Goal: Task Accomplishment & Management: Manage account settings

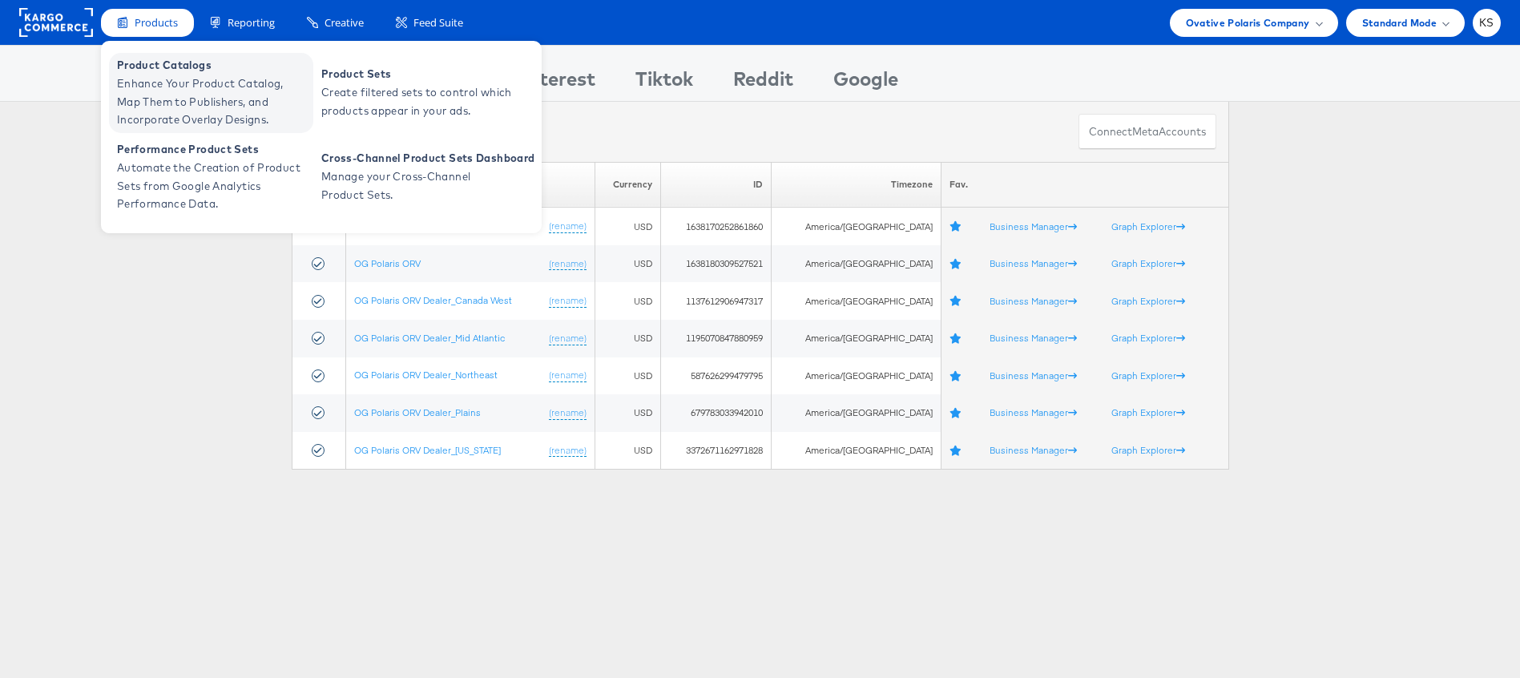
click at [155, 76] on span "Enhance Your Product Catalog, Map Them to Publishers, and Incorporate Overlay D…" at bounding box center [213, 102] width 192 height 54
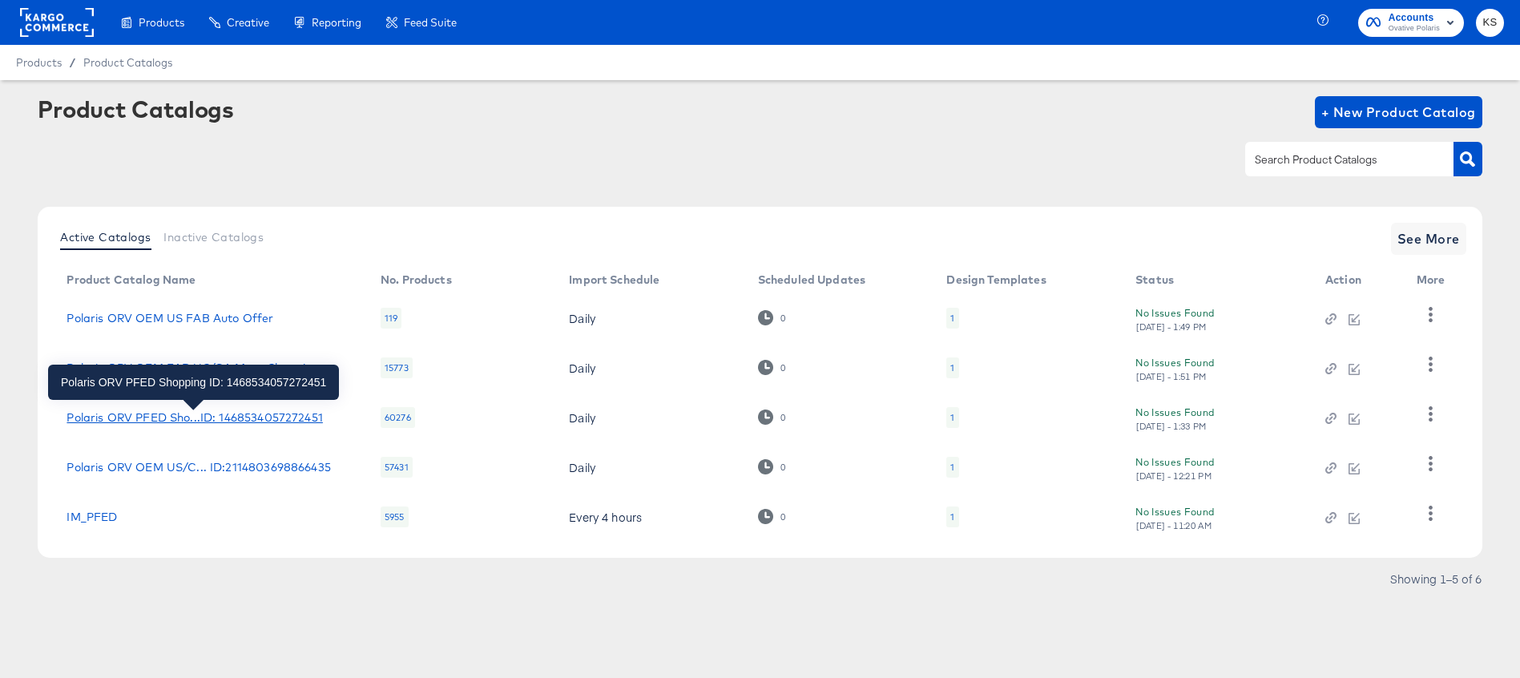
click at [123, 420] on div "Polaris ORV PFED Sho...ID: 1468534057272451" at bounding box center [195, 417] width 256 height 13
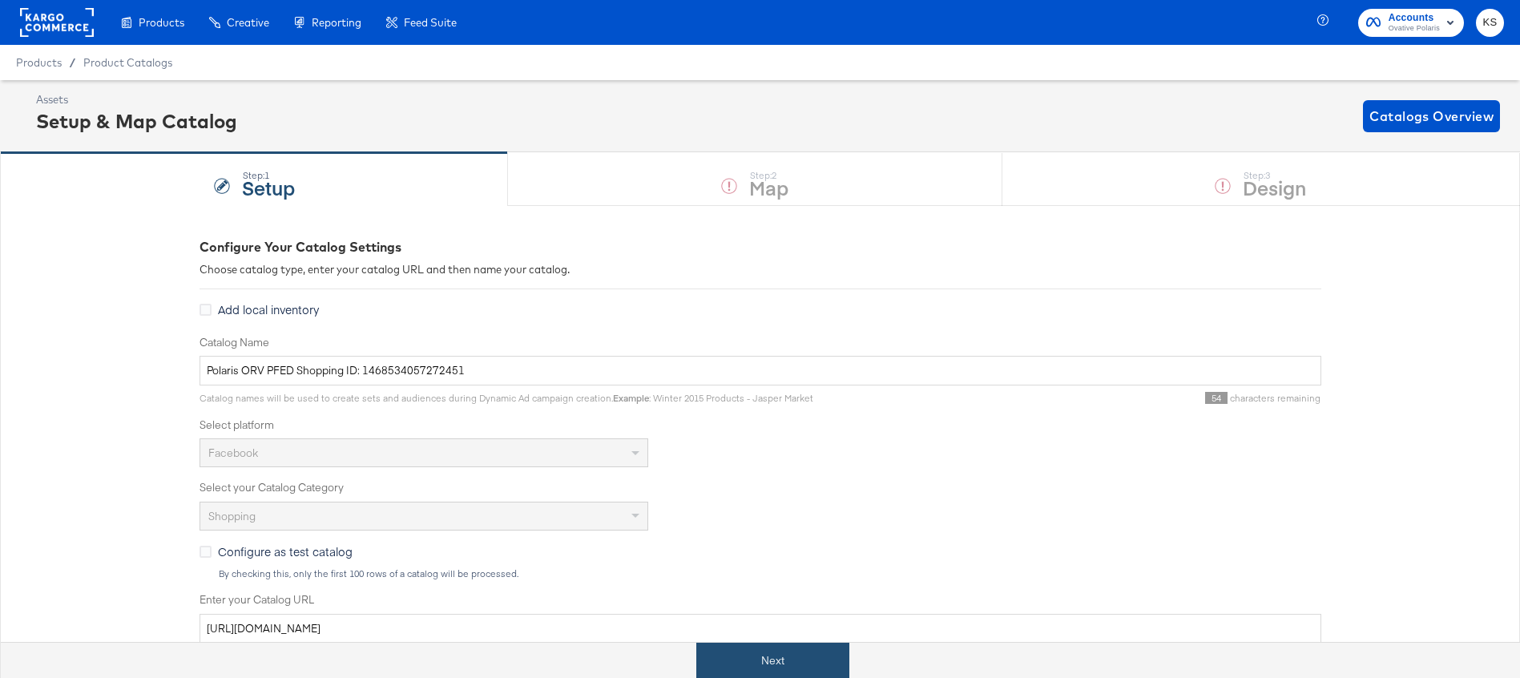
click at [769, 668] on button "Next" at bounding box center [772, 661] width 153 height 36
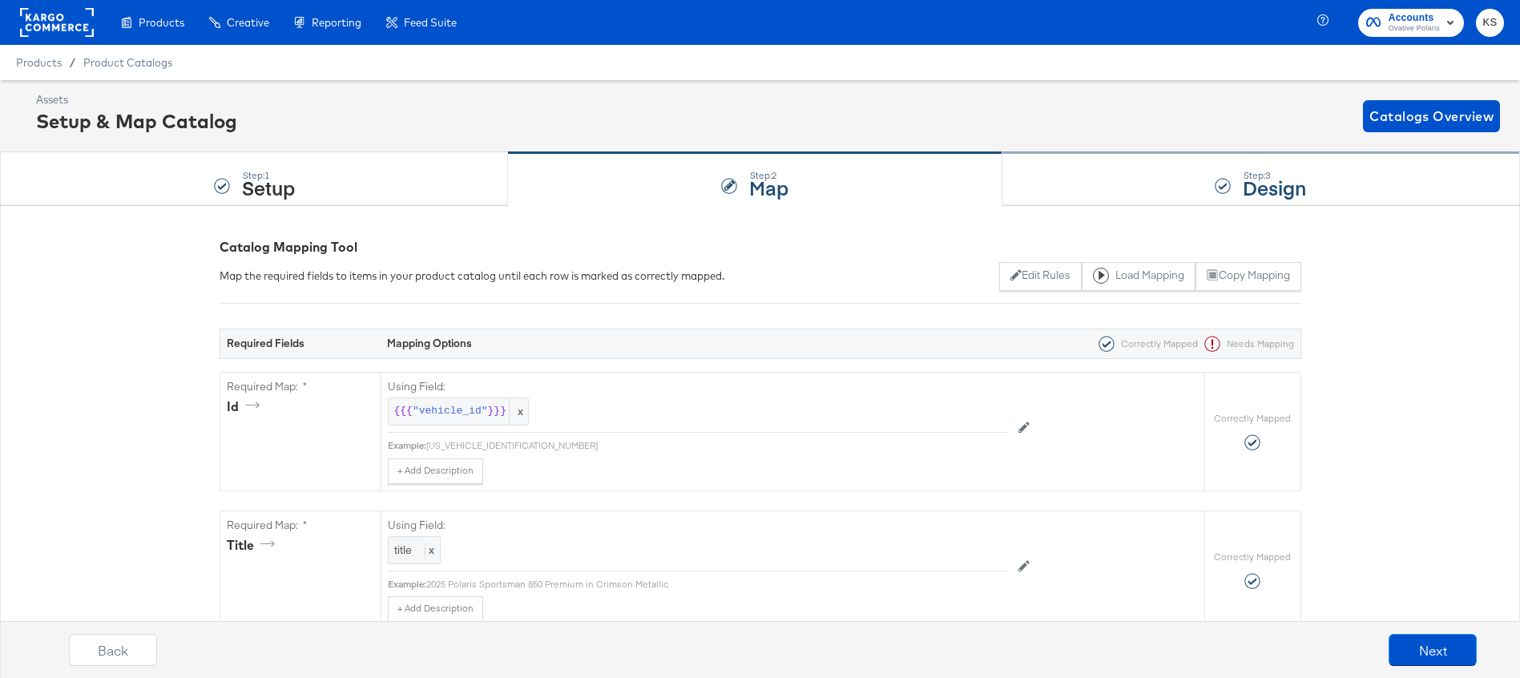
click at [1127, 187] on div "Step: 3 Design" at bounding box center [1261, 179] width 518 height 53
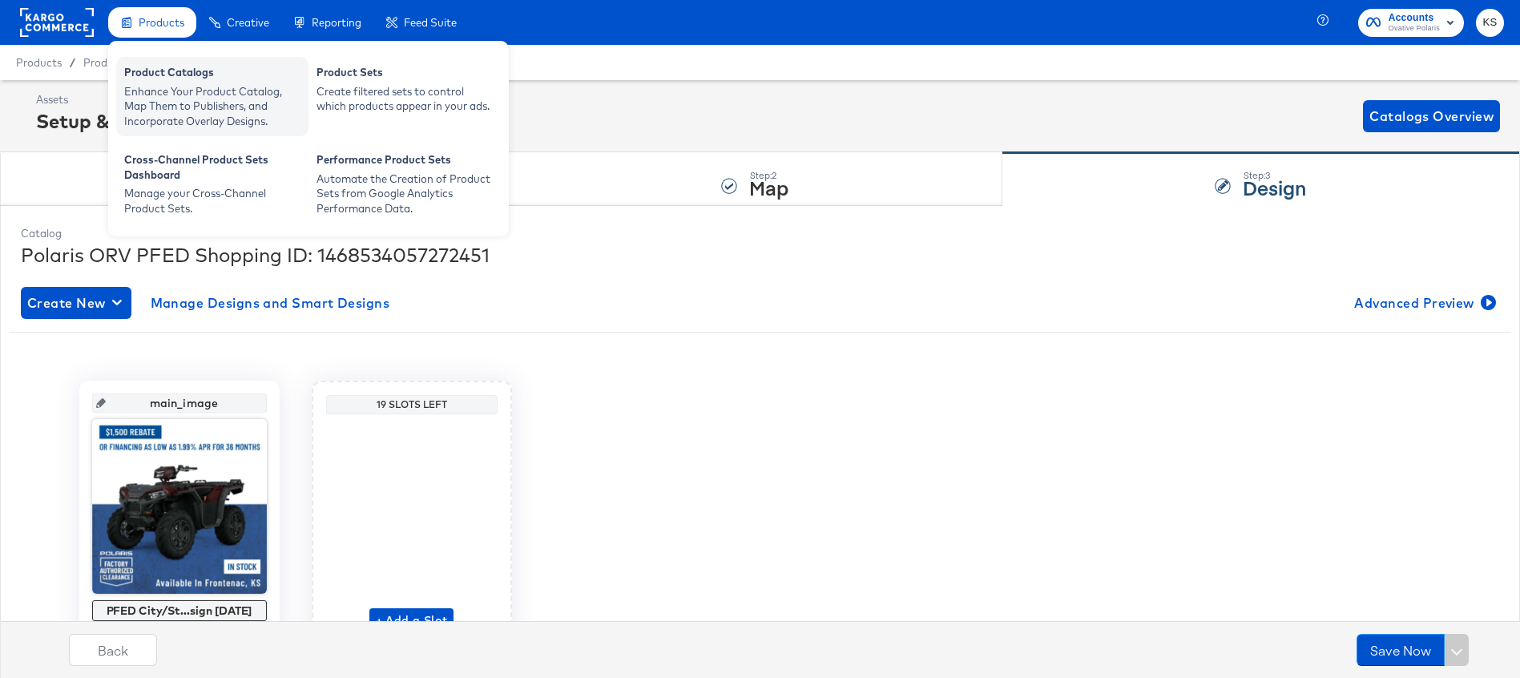
click at [159, 90] on div "Enhance Your Product Catalog, Map Them to Publishers, and Incorporate Overlay D…" at bounding box center [212, 106] width 176 height 45
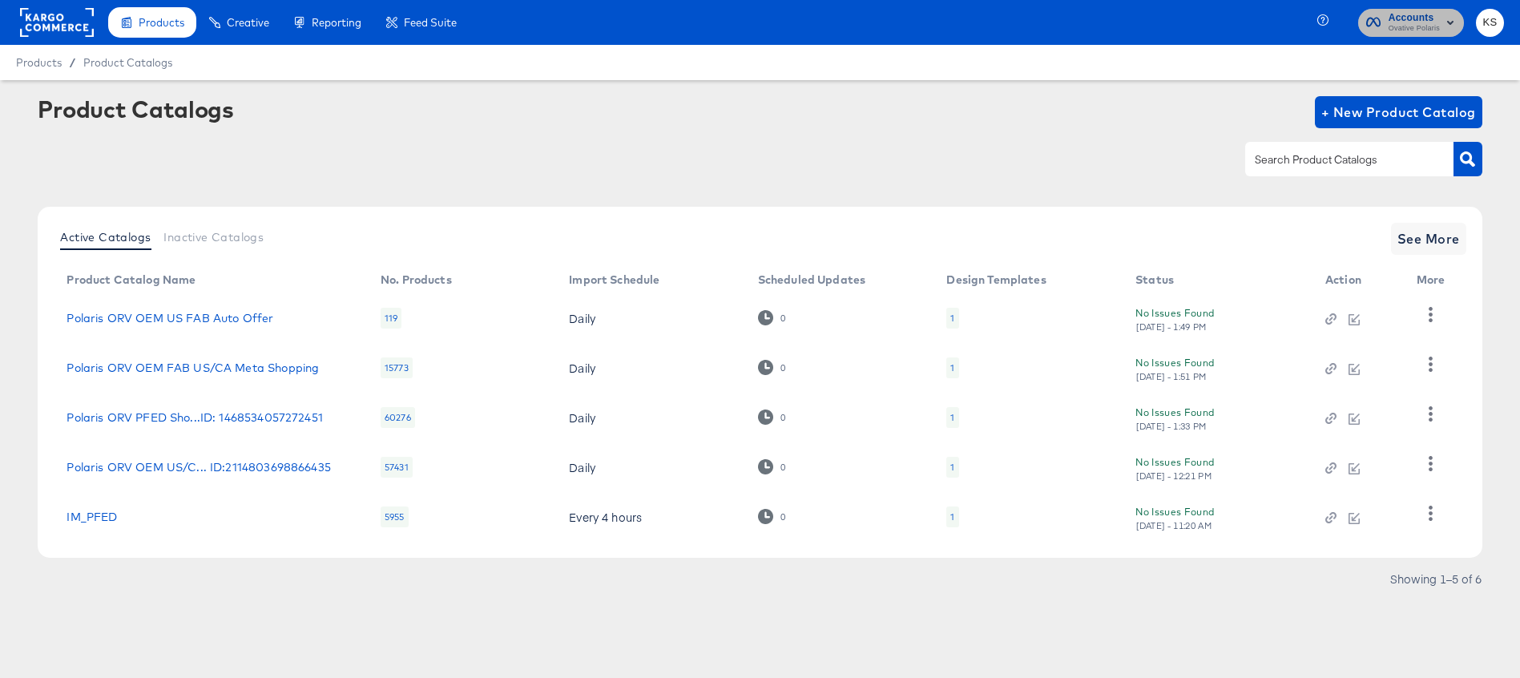
click at [1414, 23] on span "Ovative Polaris" at bounding box center [1414, 28] width 51 height 13
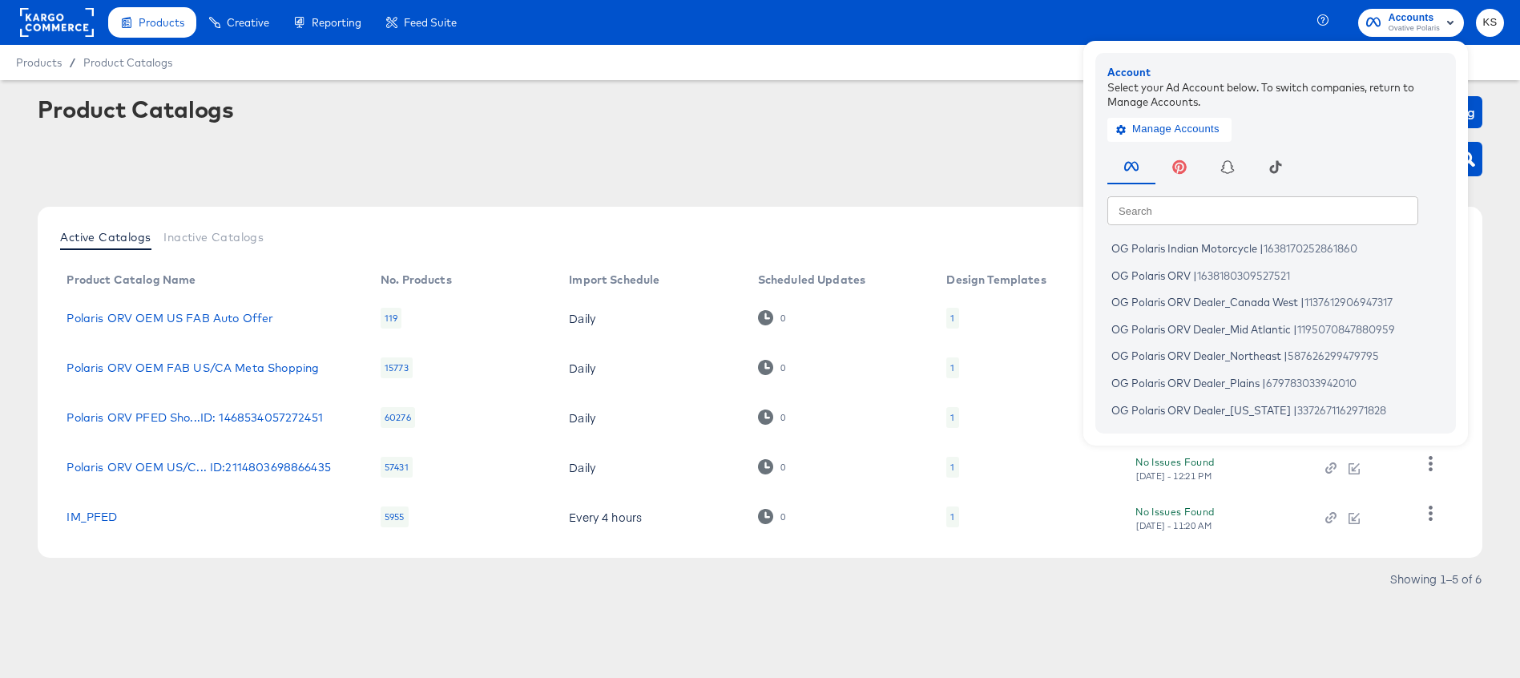
click at [1167, 204] on input "text" at bounding box center [1262, 209] width 311 height 29
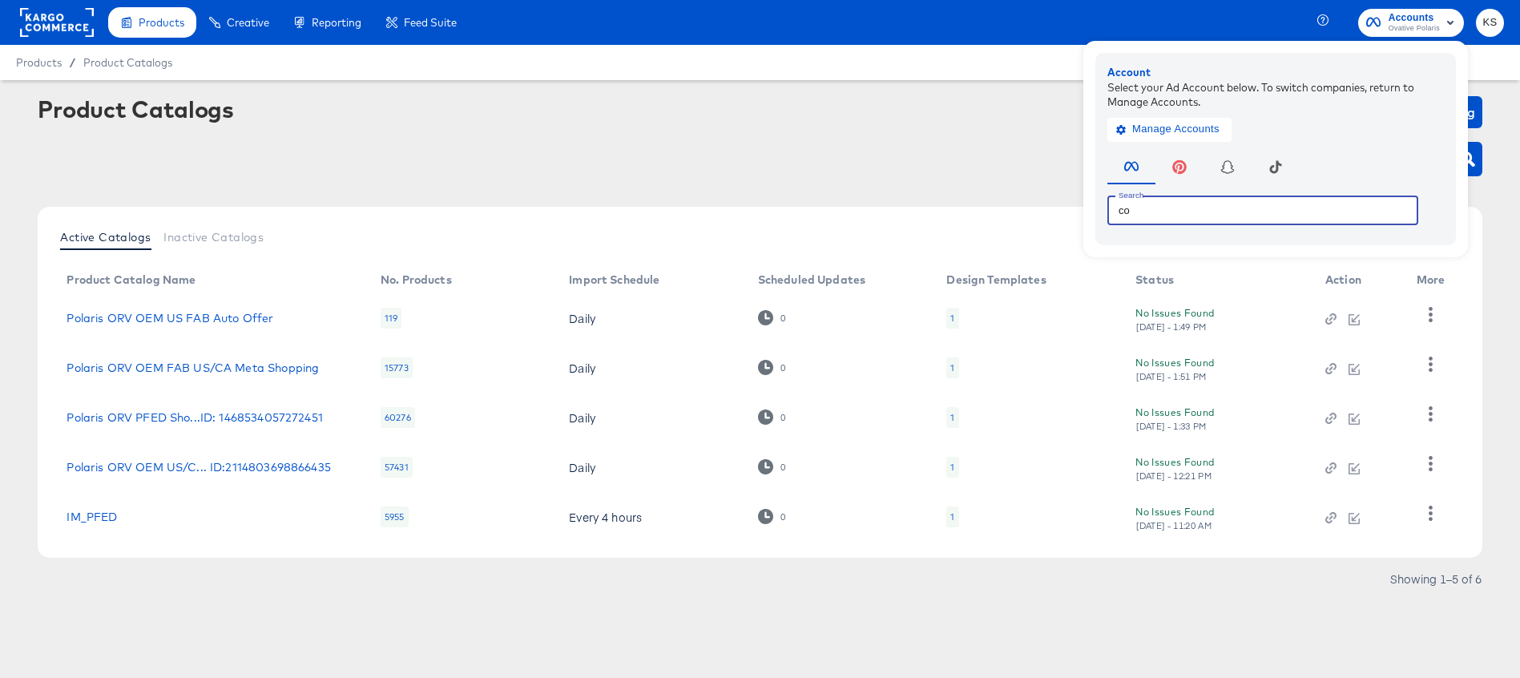
type input "c"
type input "dealer_consolidated"
click at [1020, 128] on div at bounding box center [760, 128] width 1444 height 1
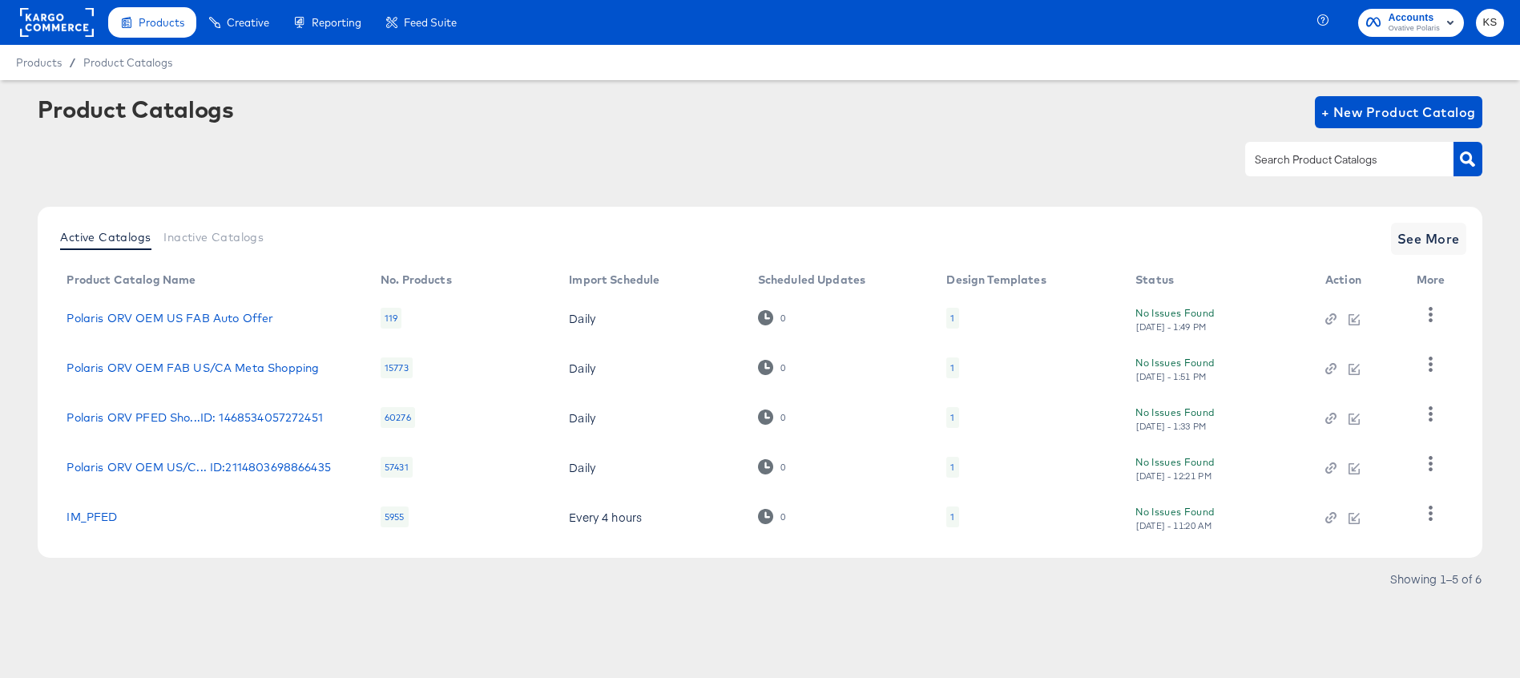
click at [1415, 30] on span "Ovative Polaris" at bounding box center [1414, 28] width 51 height 13
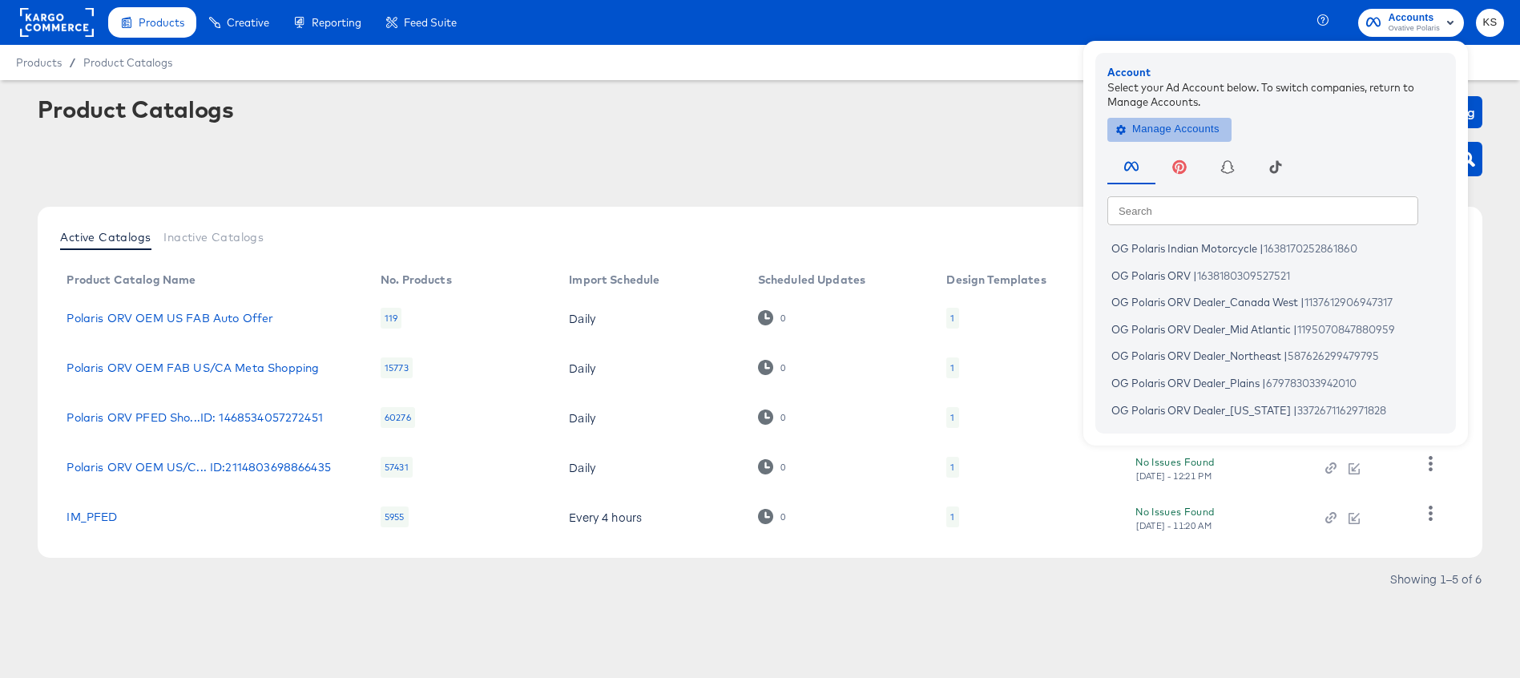
click at [1163, 131] on span "Manage Accounts" at bounding box center [1169, 129] width 100 height 18
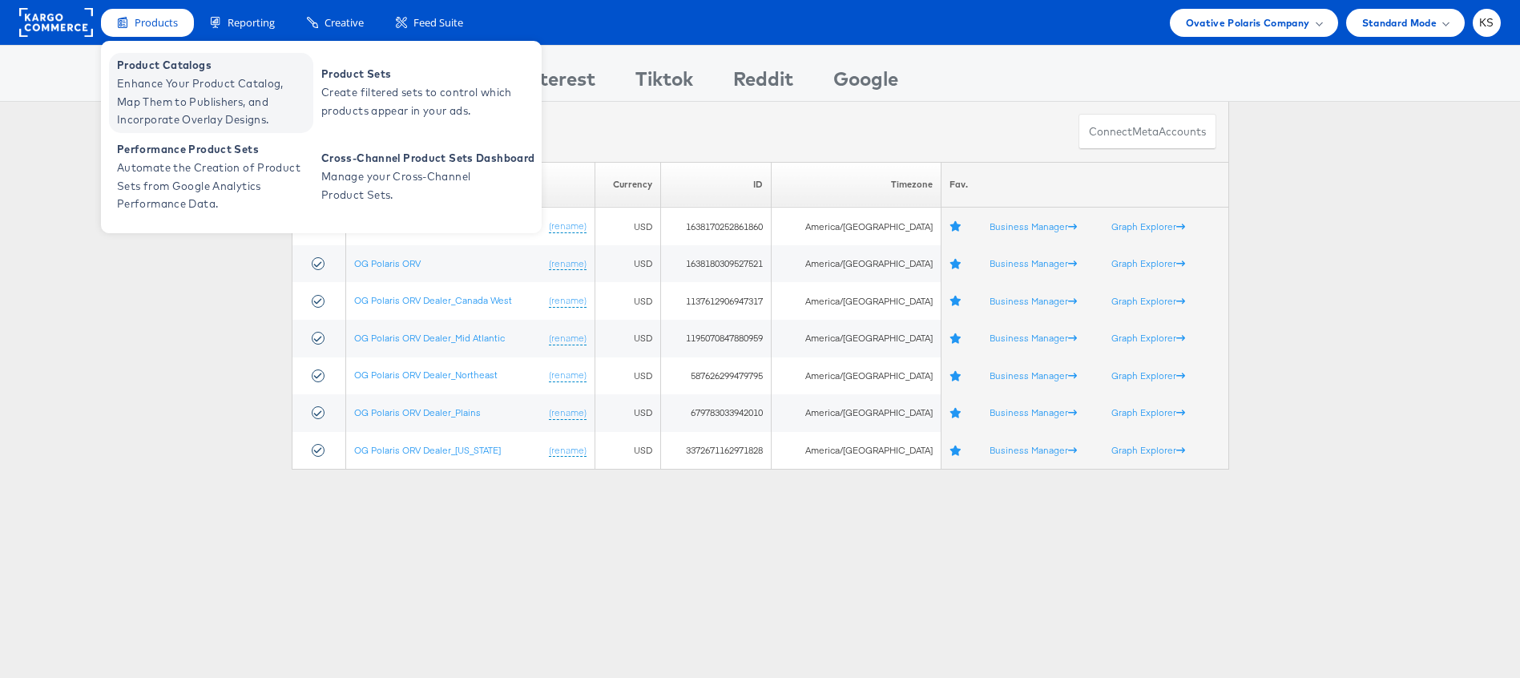
click at [125, 102] on span "Enhance Your Product Catalog, Map Them to Publishers, and Incorporate Overlay D…" at bounding box center [213, 102] width 192 height 54
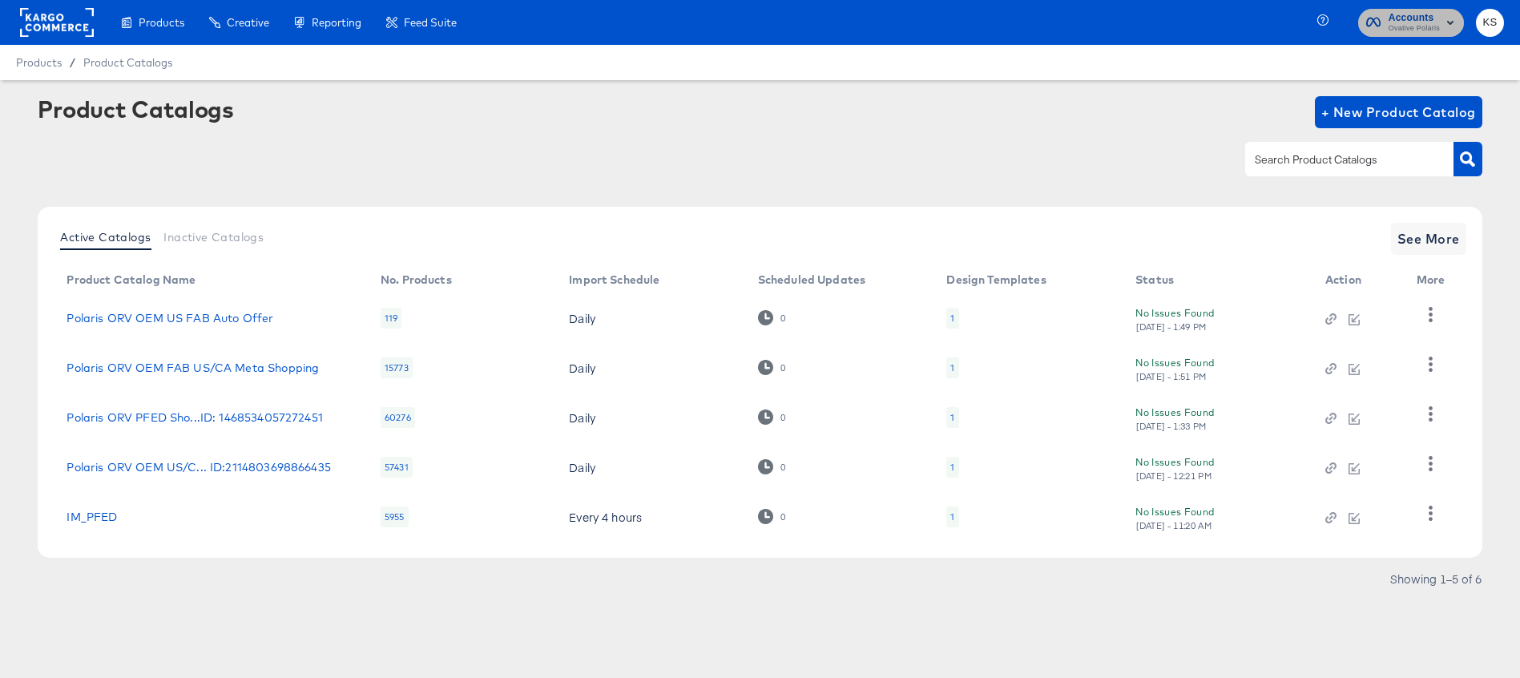
click at [1400, 19] on span "Accounts" at bounding box center [1414, 18] width 51 height 17
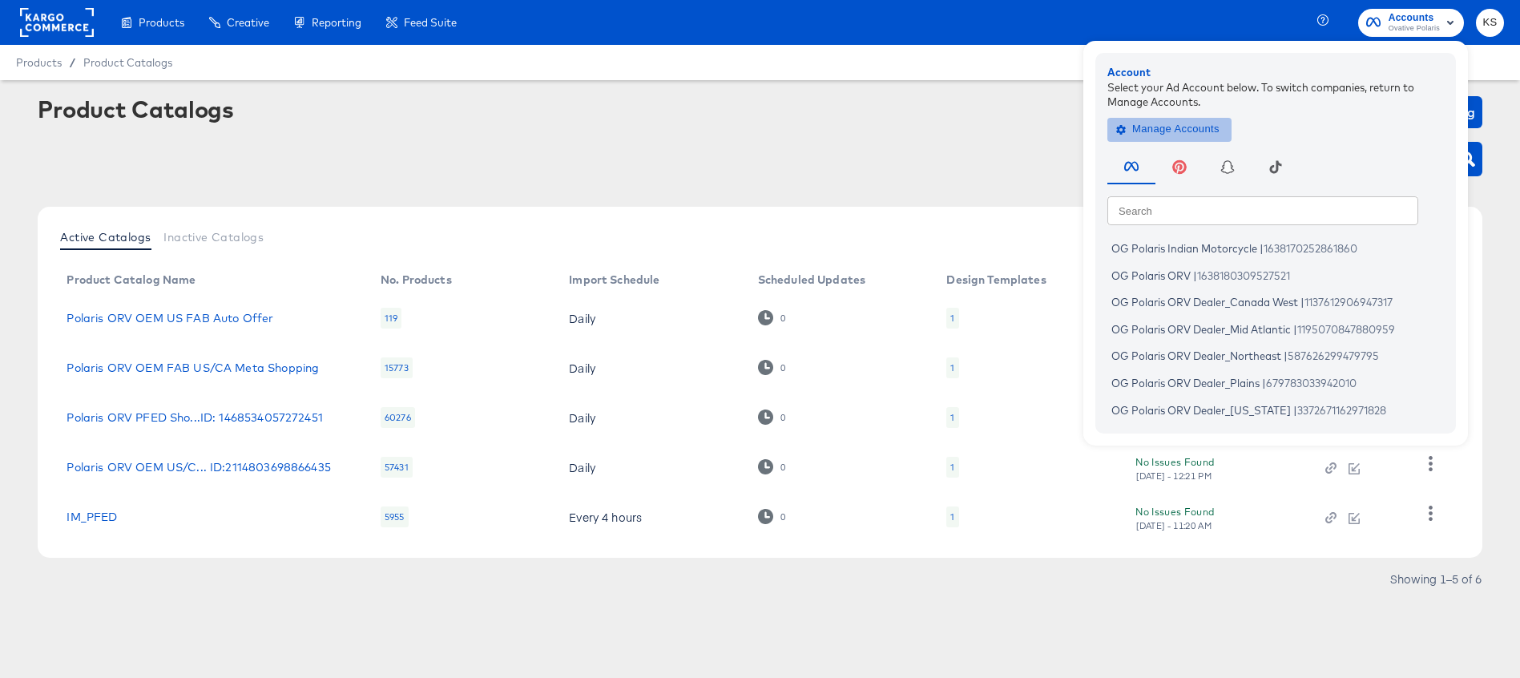
click at [1182, 134] on span "Manage Accounts" at bounding box center [1169, 129] width 100 height 18
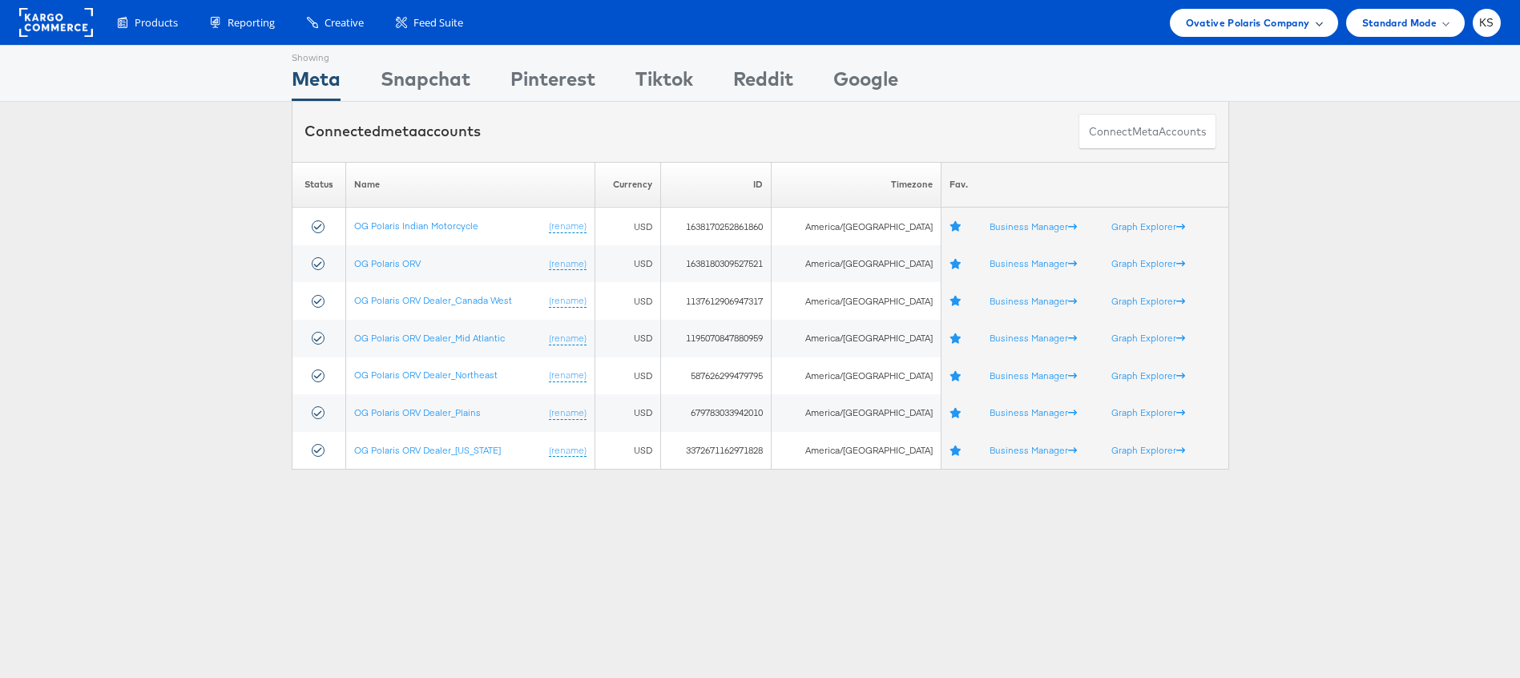
click at [1281, 25] on span "Ovative Polaris Company" at bounding box center [1248, 22] width 124 height 17
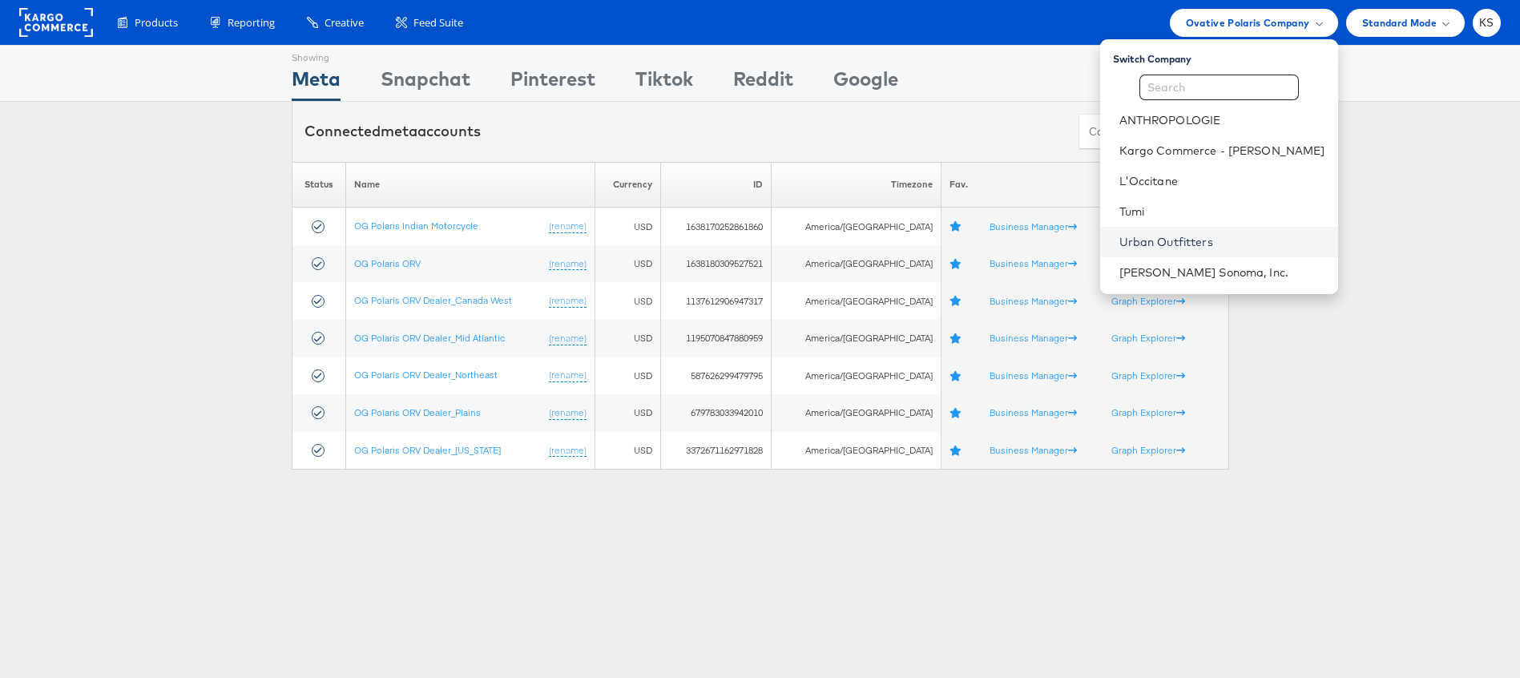
click at [1198, 247] on link "Urban Outfitters" at bounding box center [1222, 242] width 206 height 16
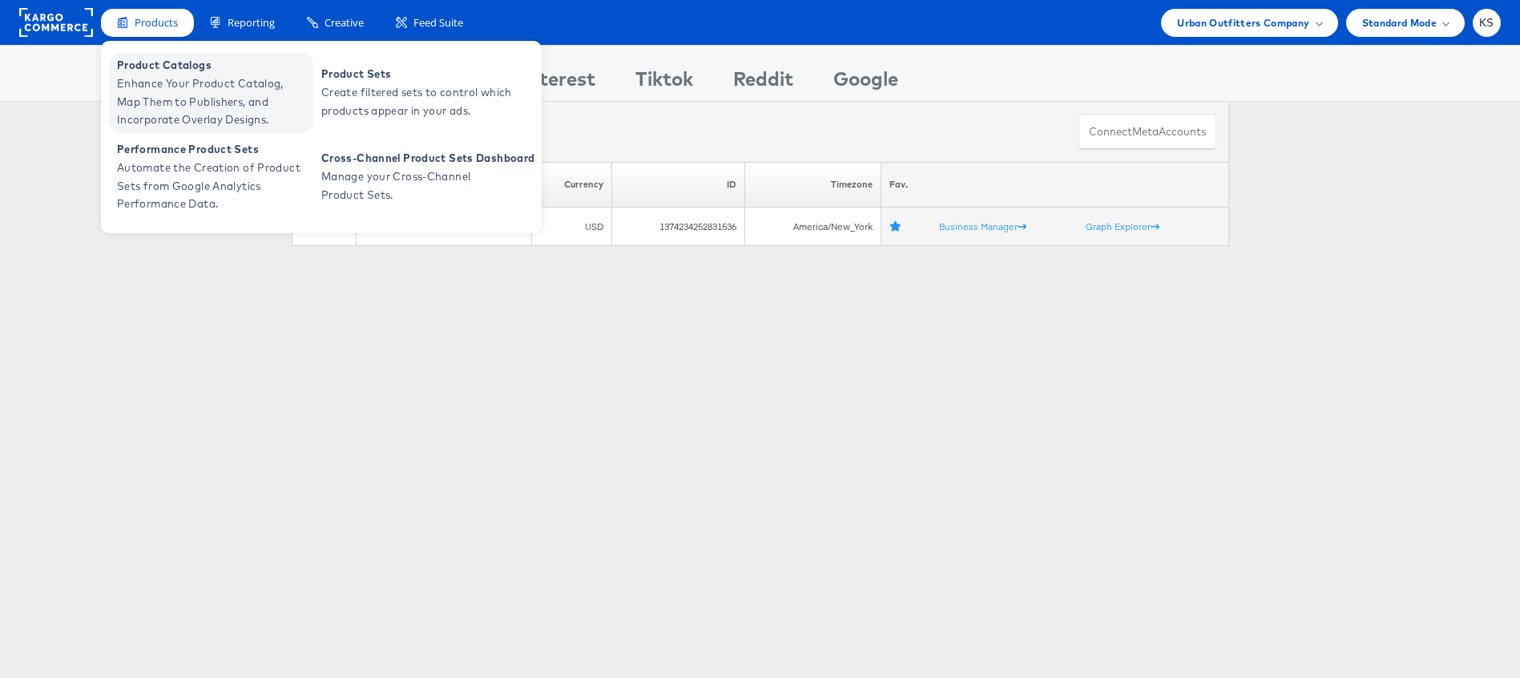
click at [213, 92] on span "Enhance Your Product Catalog, Map Them to Publishers, and Incorporate Overlay D…" at bounding box center [213, 102] width 192 height 54
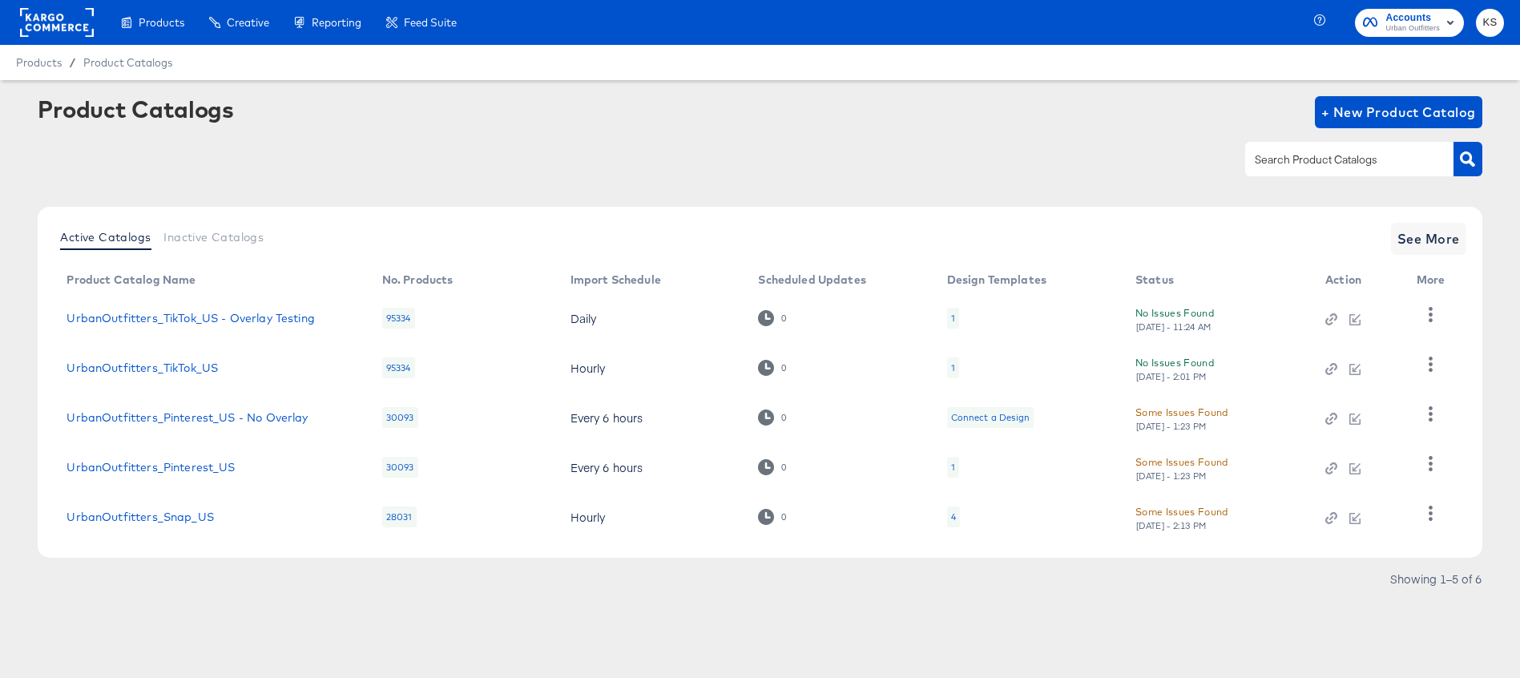
click at [904, 139] on div "Product Catalogs + New Product Catalog" at bounding box center [760, 145] width 1444 height 98
click at [1436, 232] on span "See More" at bounding box center [1428, 239] width 62 height 22
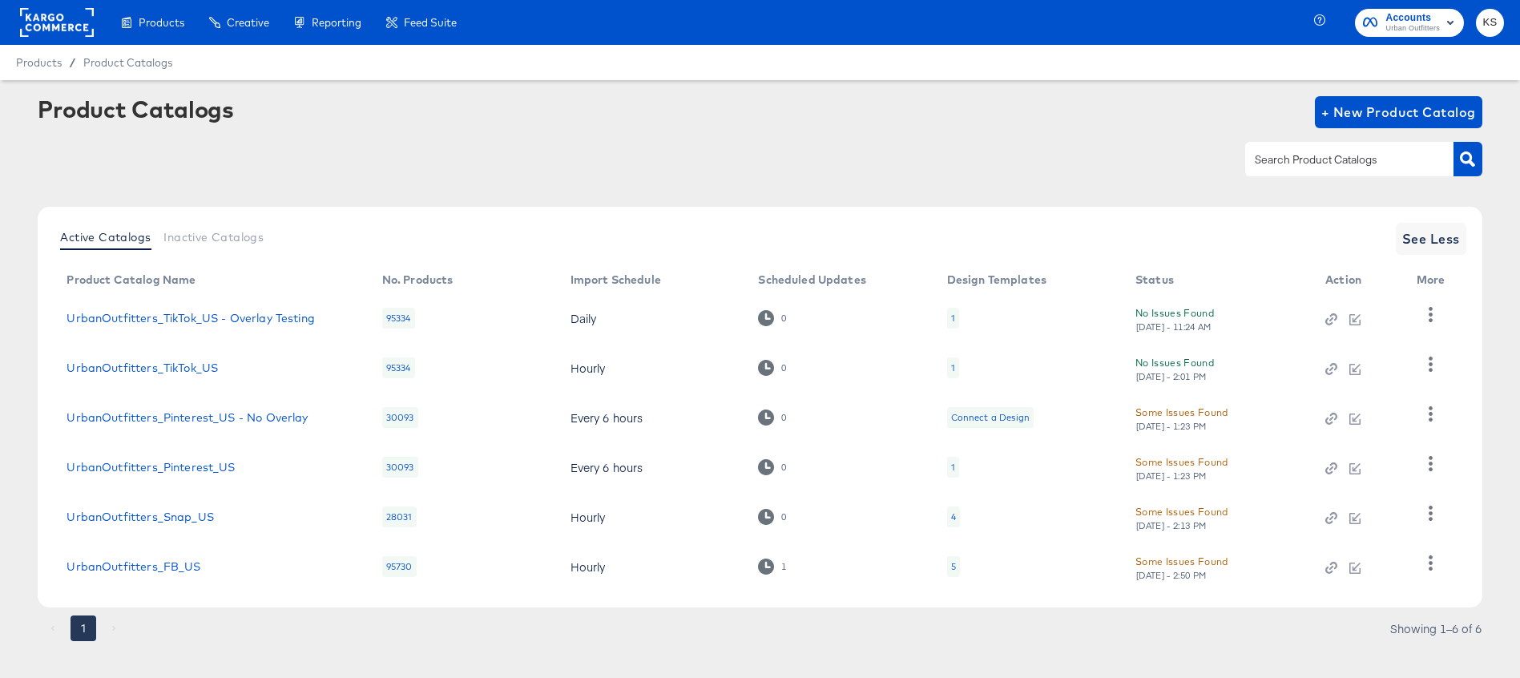
scroll to position [19, 0]
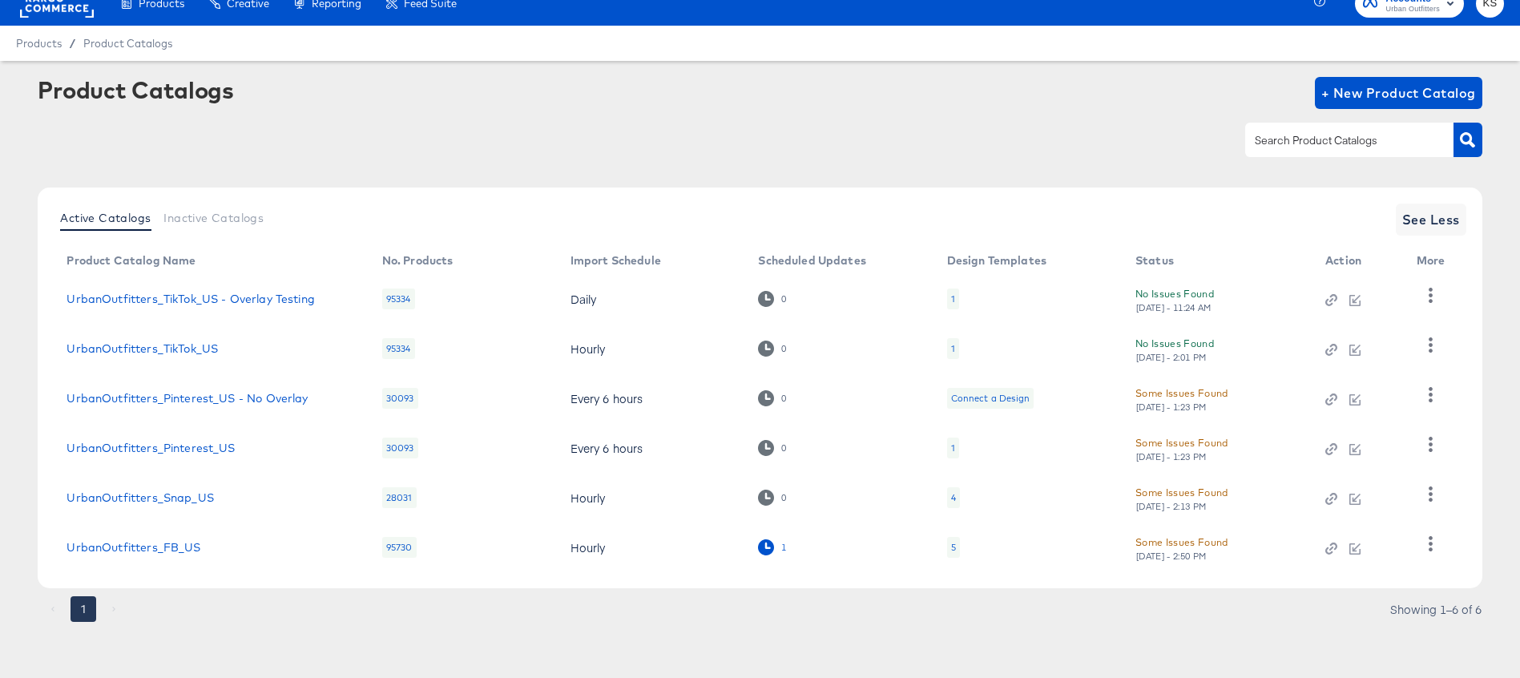
click at [772, 545] on icon at bounding box center [765, 546] width 15 height 15
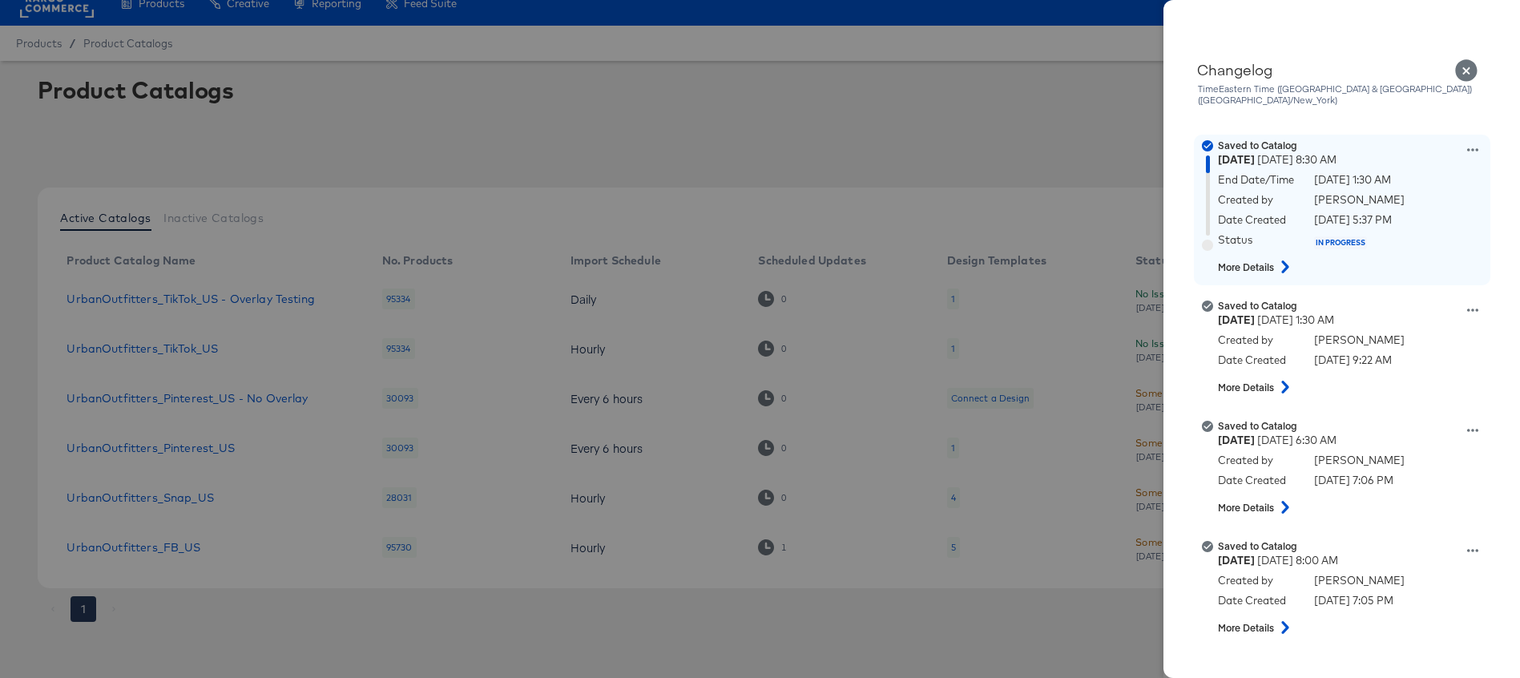
click at [1470, 144] on icon at bounding box center [1472, 149] width 11 height 11
click at [1412, 179] on button "Edit scheduled version" at bounding box center [1398, 190] width 160 height 23
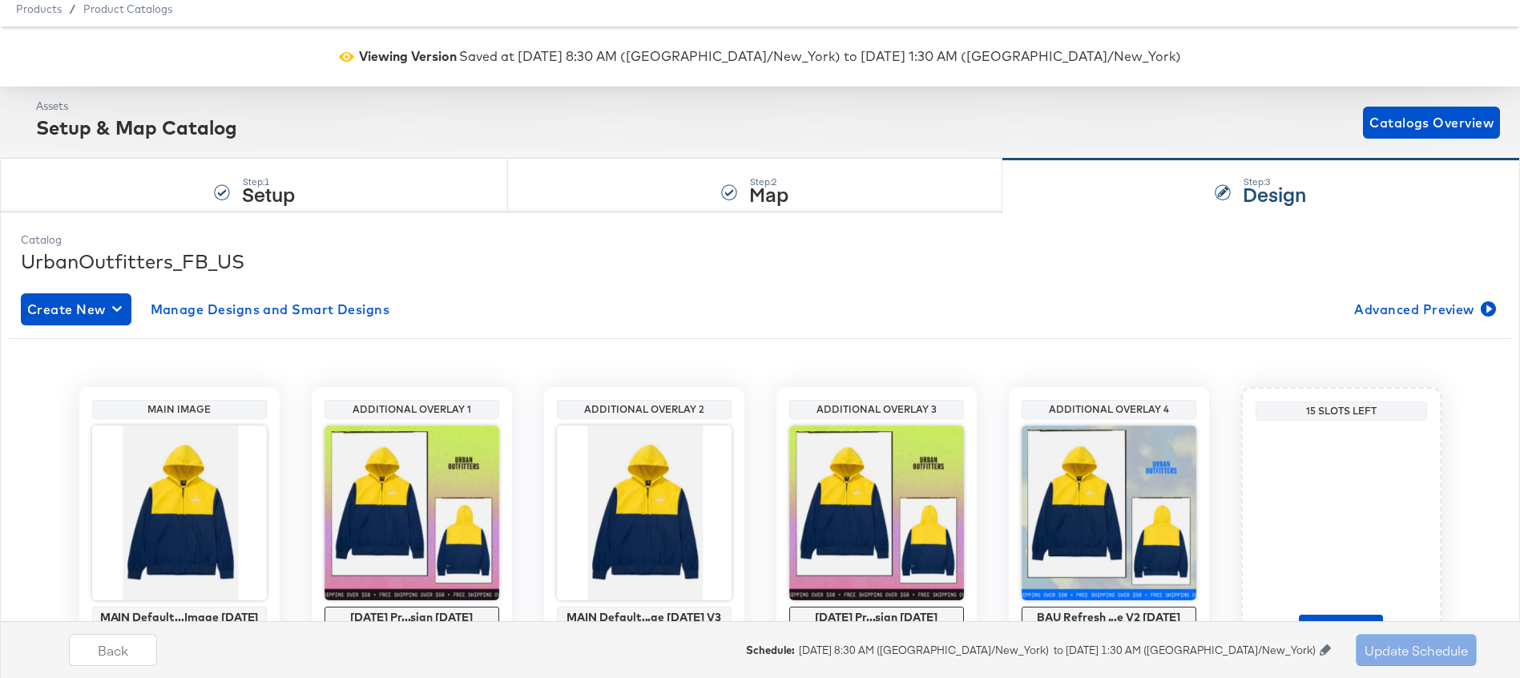
scroll to position [63, 0]
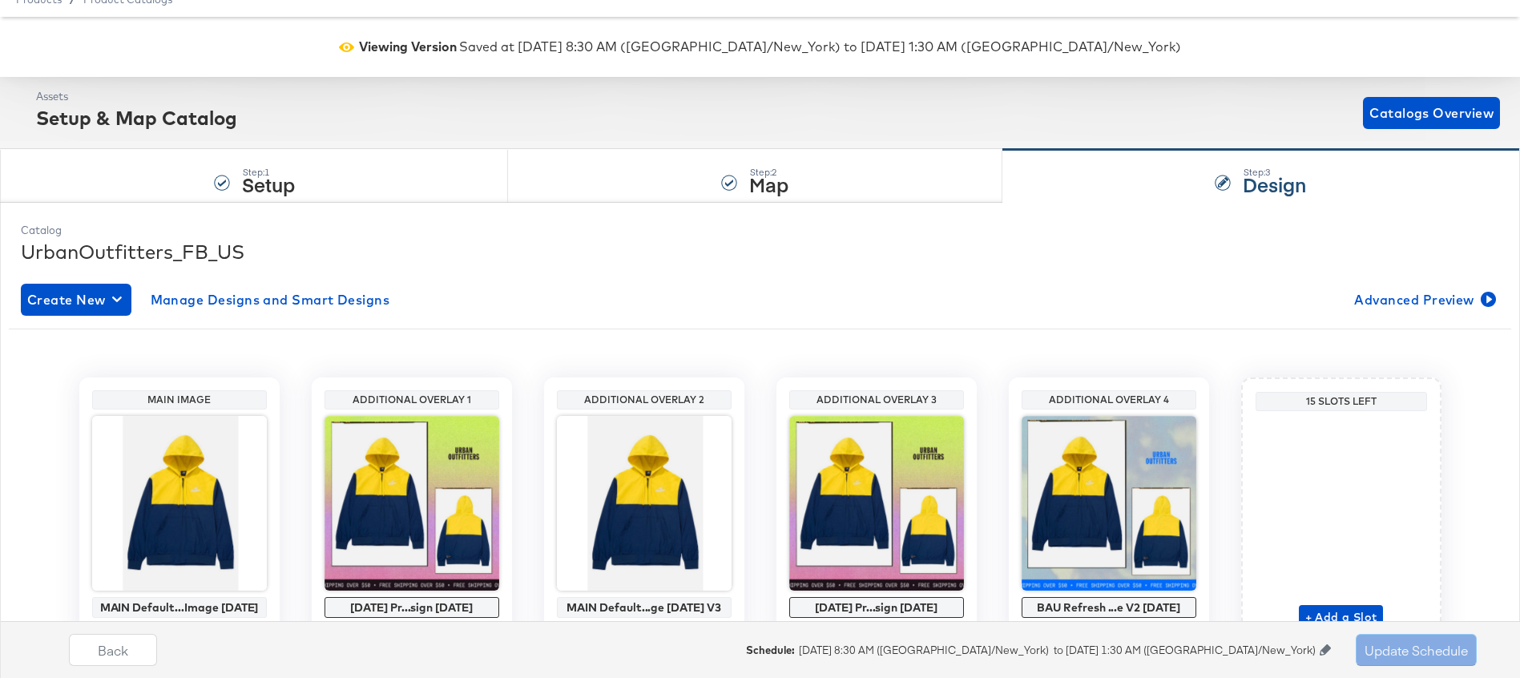
click at [1320, 649] on icon at bounding box center [1325, 649] width 11 height 11
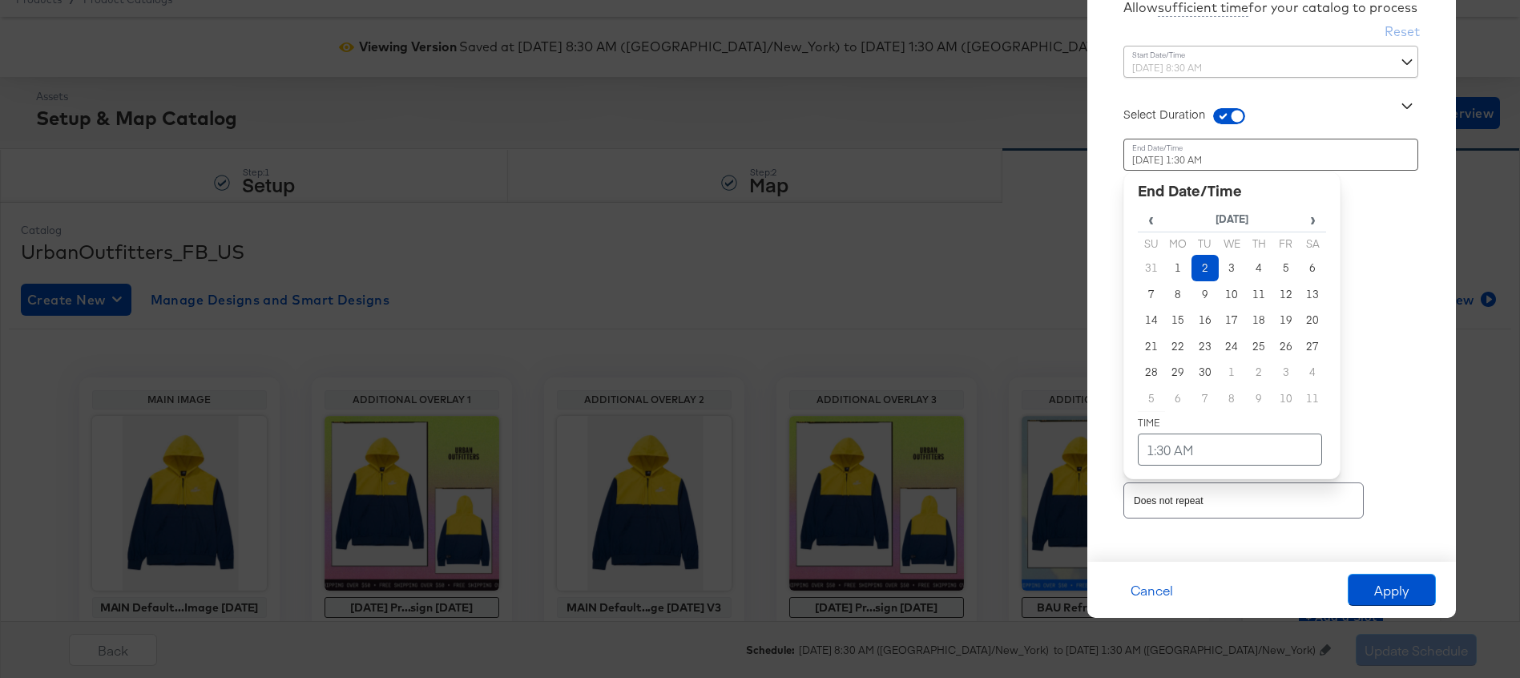
click at [1332, 405] on div "[DATE] 1:30 AM ‹ [DATE] › Su Mo Tu We Th Fr Sa 31 1 2 3 4 5 6 7 8 9 10 11 12 13…" at bounding box center [1231, 279] width 217 height 280
click at [1152, 217] on span "‹" at bounding box center [1152, 219] width 26 height 24
click at [1262, 364] on td "28" at bounding box center [1258, 372] width 27 height 26
type input "[DATE] 1:30 AM"
click at [1201, 445] on td "1:30 AM" at bounding box center [1230, 449] width 184 height 32
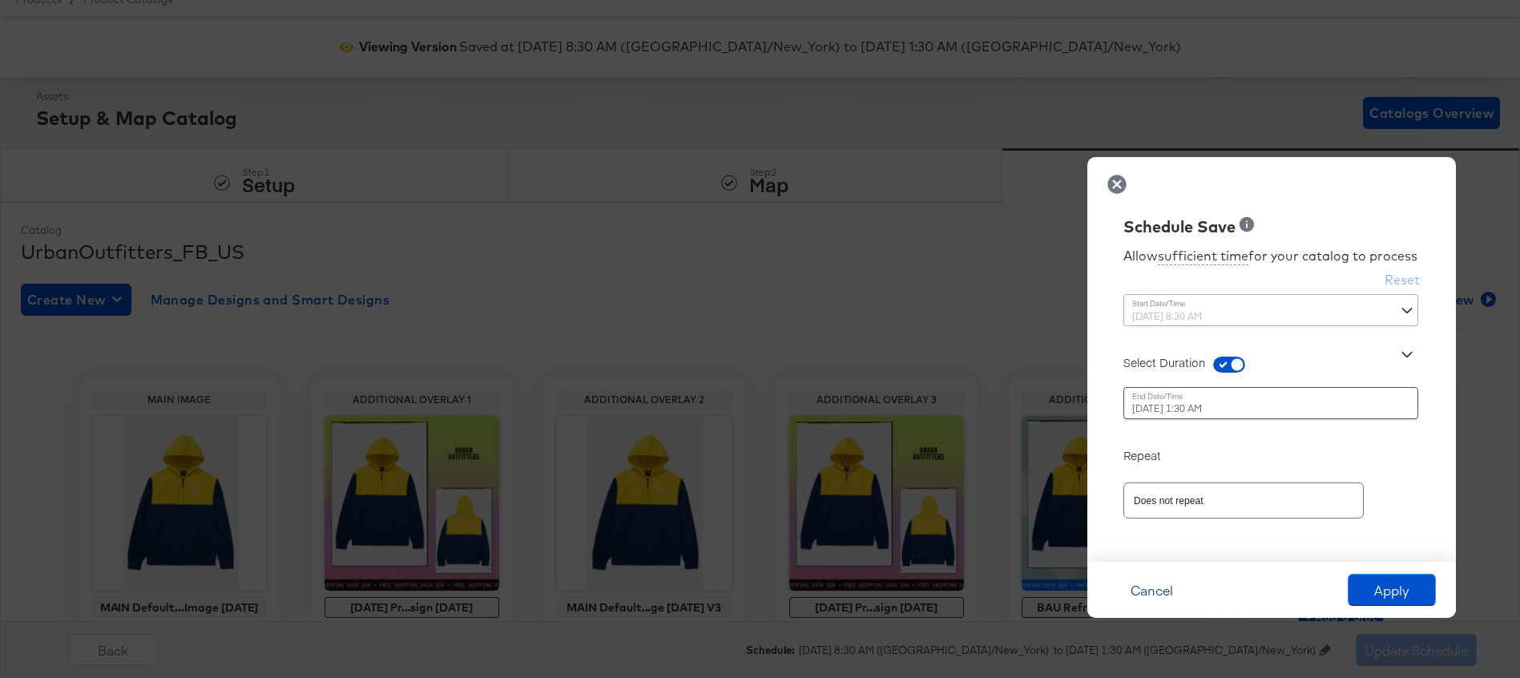
click at [1148, 586] on button "Cancel" at bounding box center [1151, 590] width 88 height 32
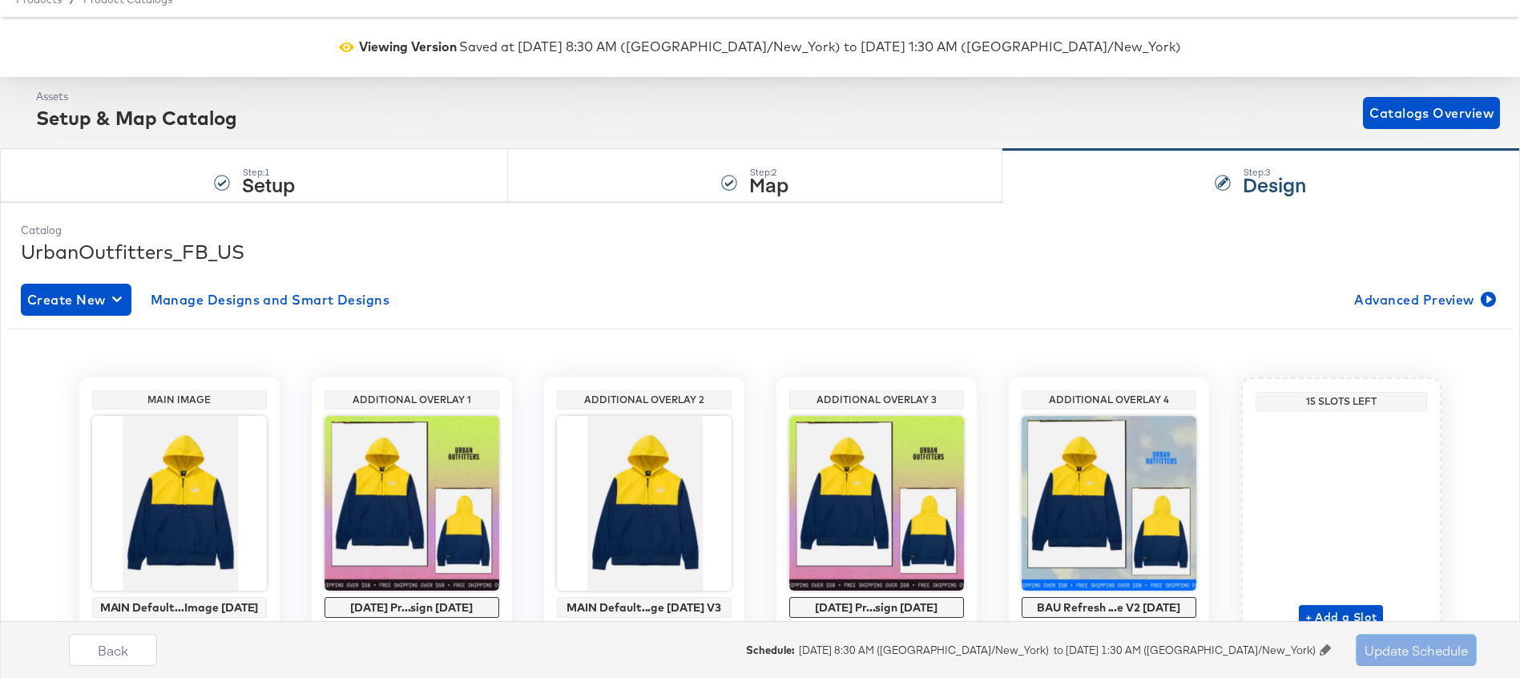
click at [1326, 651] on icon at bounding box center [1325, 649] width 11 height 11
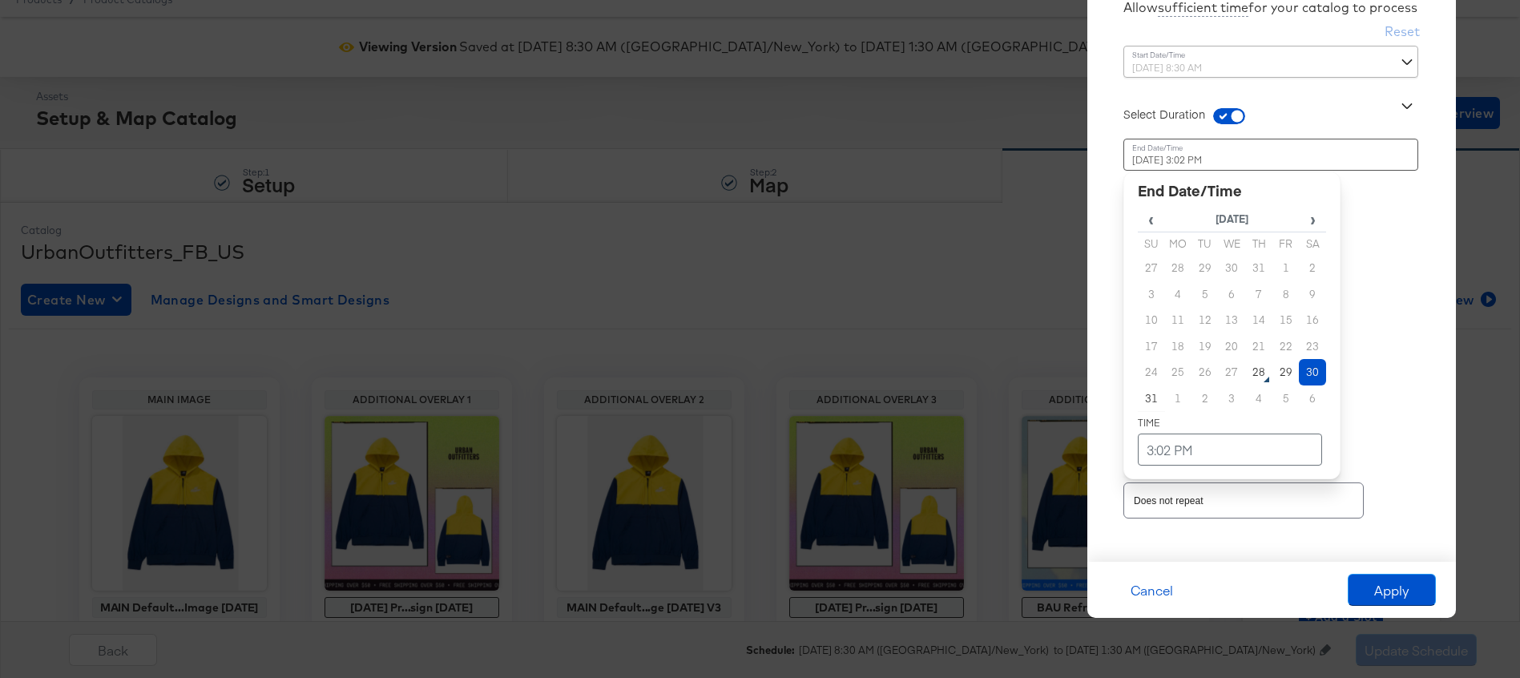
click at [1262, 413] on div "[DATE] 3:02 PM ‹ [DATE] › Su Mo Tu We Th Fr Sa 27 28 29 30 31 1 2 3 4 5 6 7 8 9…" at bounding box center [1231, 279] width 217 height 280
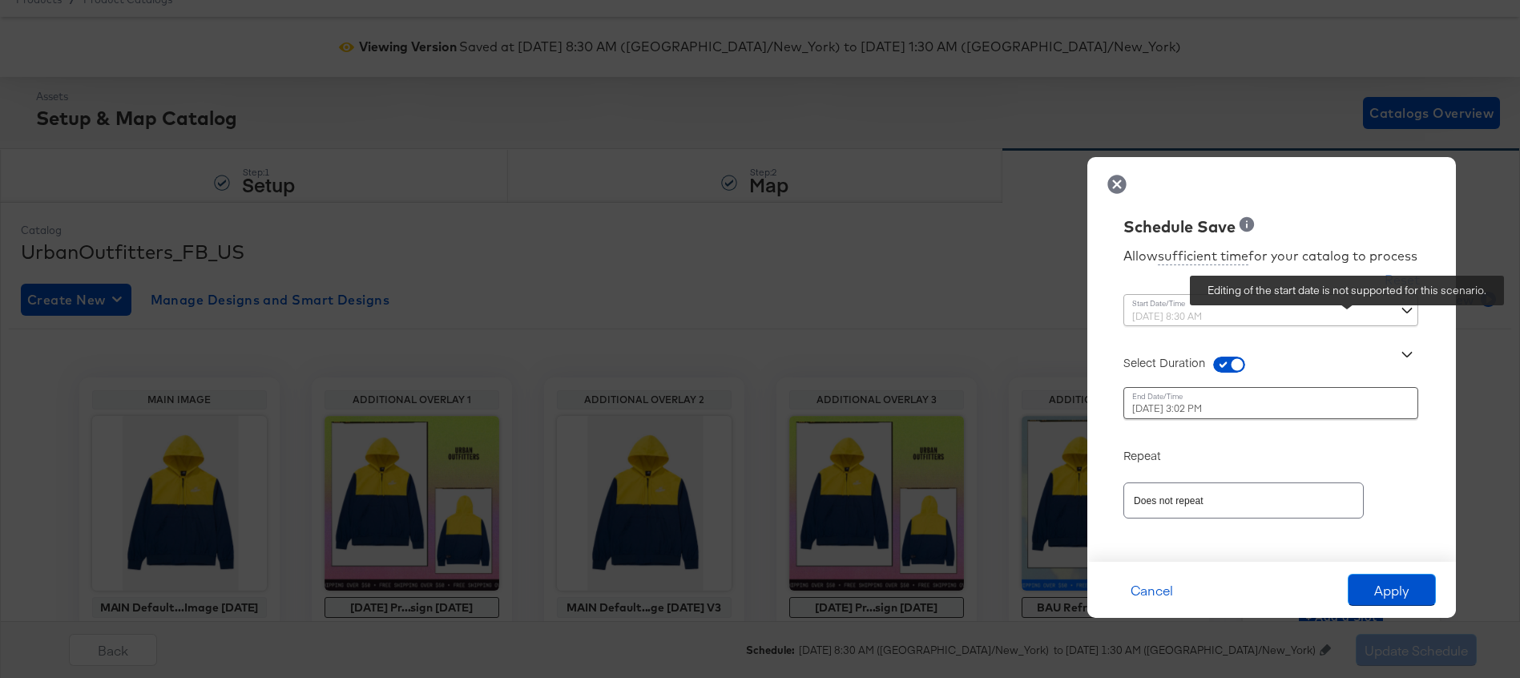
click at [1348, 316] on div "Allow sufficient time for your catalog to process Reset Time : [DATE] 8:30 AM ‹…" at bounding box center [1271, 392] width 345 height 307
click at [1205, 408] on div "[DATE] 3:02 PM ‹ [DATE] › Su Mo Tu We Th Fr Sa 27 28 29 30 31 1 2 3 4 5 6 7 8 9…" at bounding box center [1231, 403] width 217 height 32
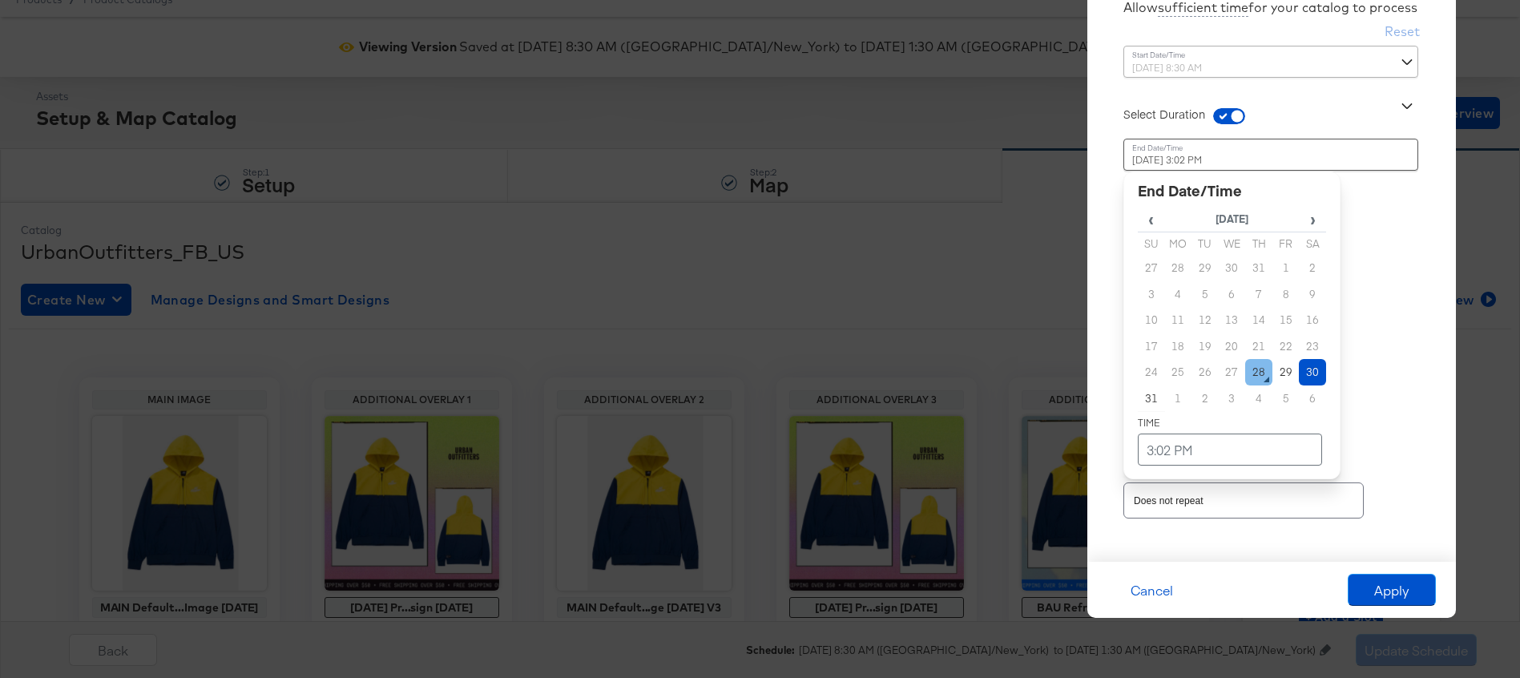
click at [1267, 369] on td "28" at bounding box center [1258, 372] width 27 height 26
click at [1202, 447] on td "3:02 PM" at bounding box center [1230, 449] width 184 height 32
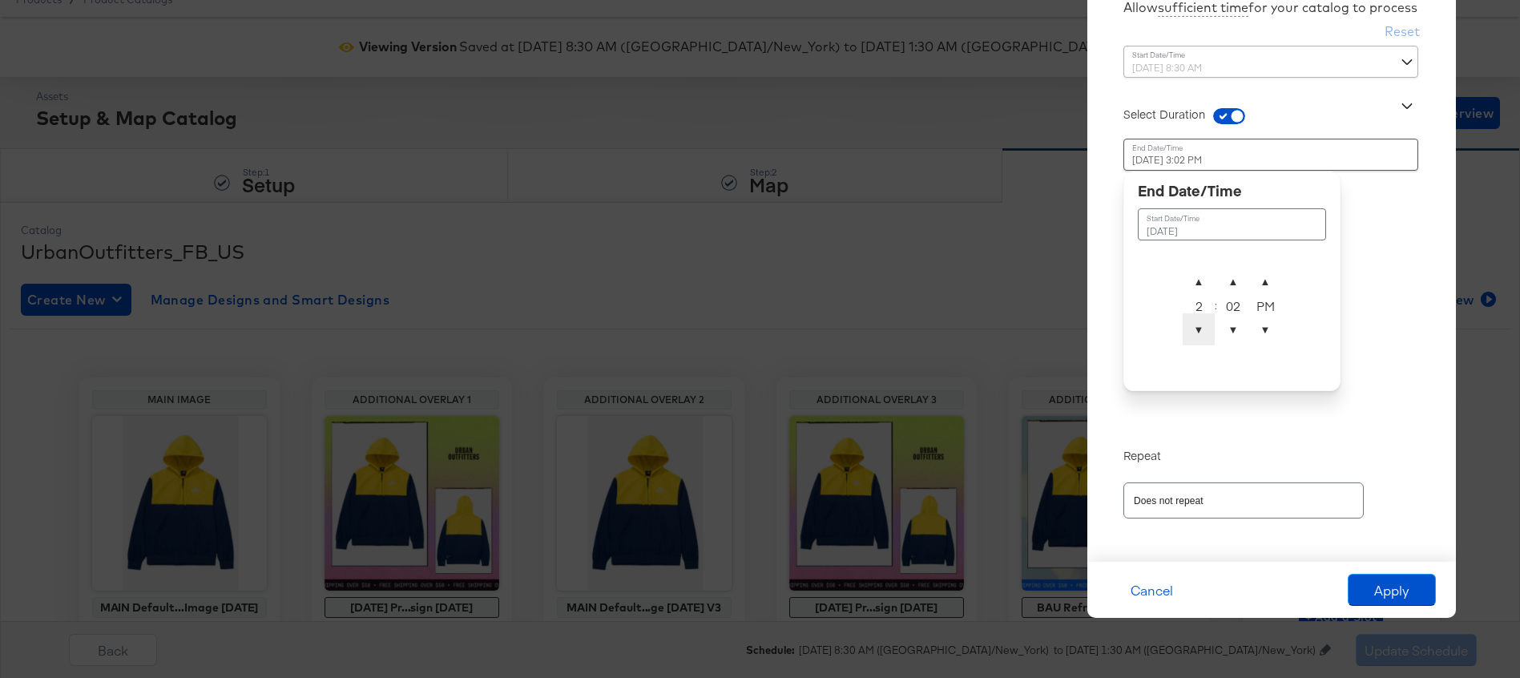
click at [1207, 329] on span "▼" at bounding box center [1199, 329] width 32 height 32
click at [1190, 285] on span "▲" at bounding box center [1199, 281] width 32 height 32
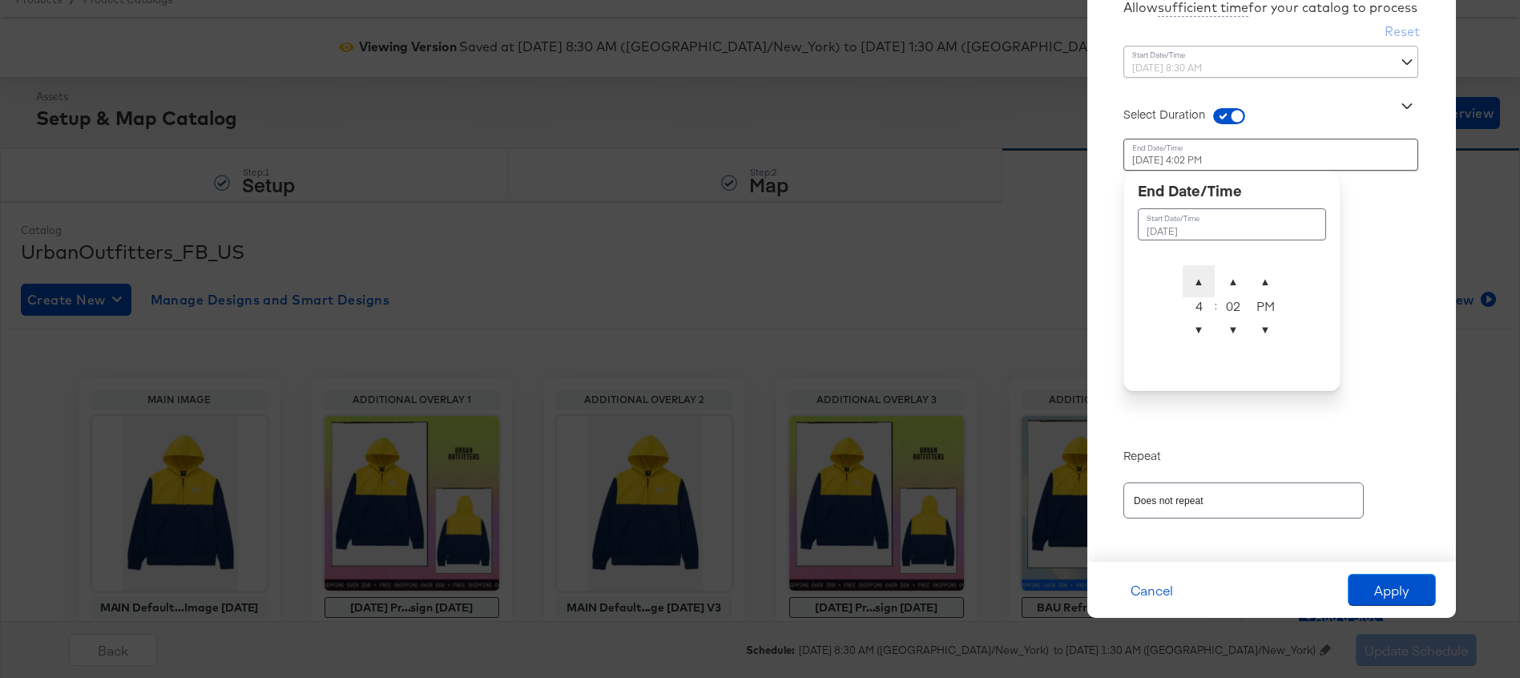
click at [1190, 285] on span "▲" at bounding box center [1199, 281] width 32 height 32
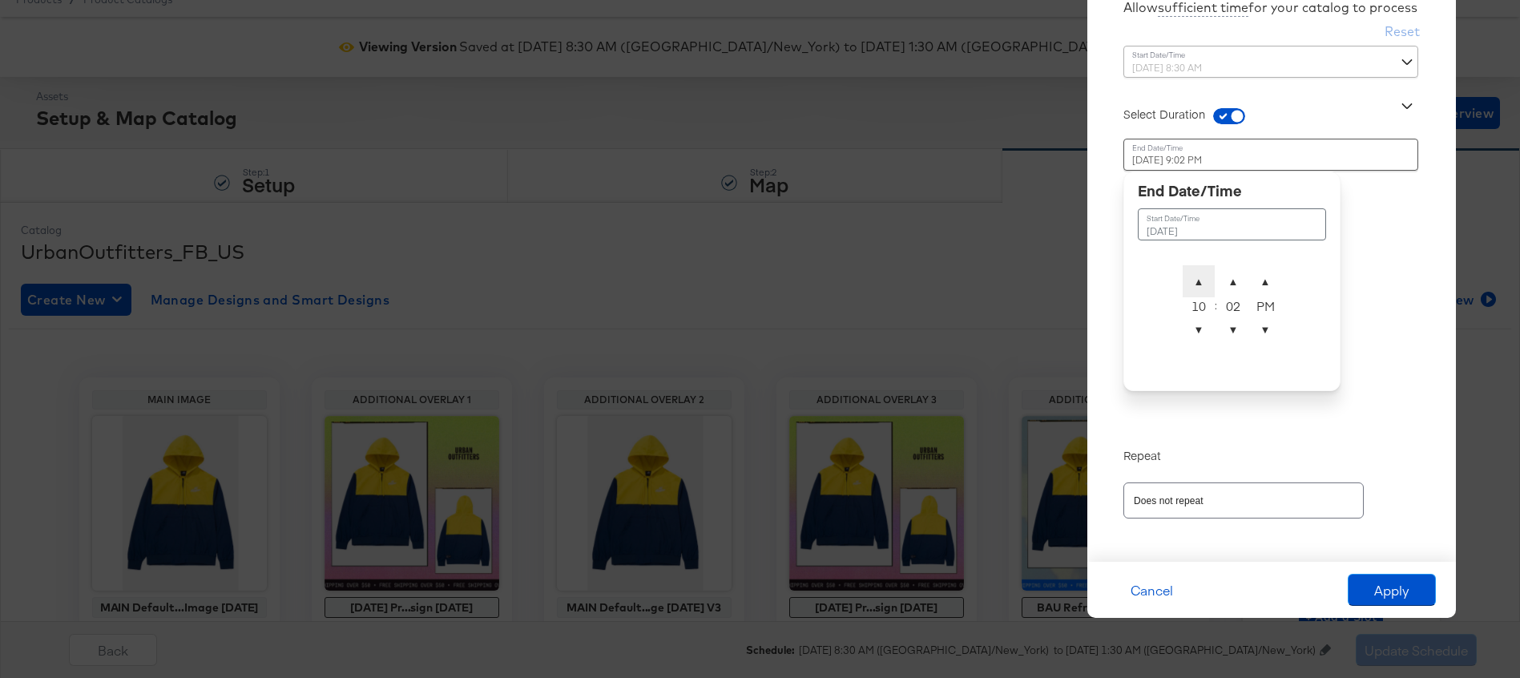
click at [1190, 285] on span "▲" at bounding box center [1199, 281] width 32 height 32
click at [1190, 286] on span "▲" at bounding box center [1199, 281] width 32 height 32
click at [1223, 324] on span "▼" at bounding box center [1233, 329] width 32 height 32
click at [1235, 270] on span "▲" at bounding box center [1233, 281] width 32 height 32
click at [1235, 271] on span "▲" at bounding box center [1233, 281] width 32 height 32
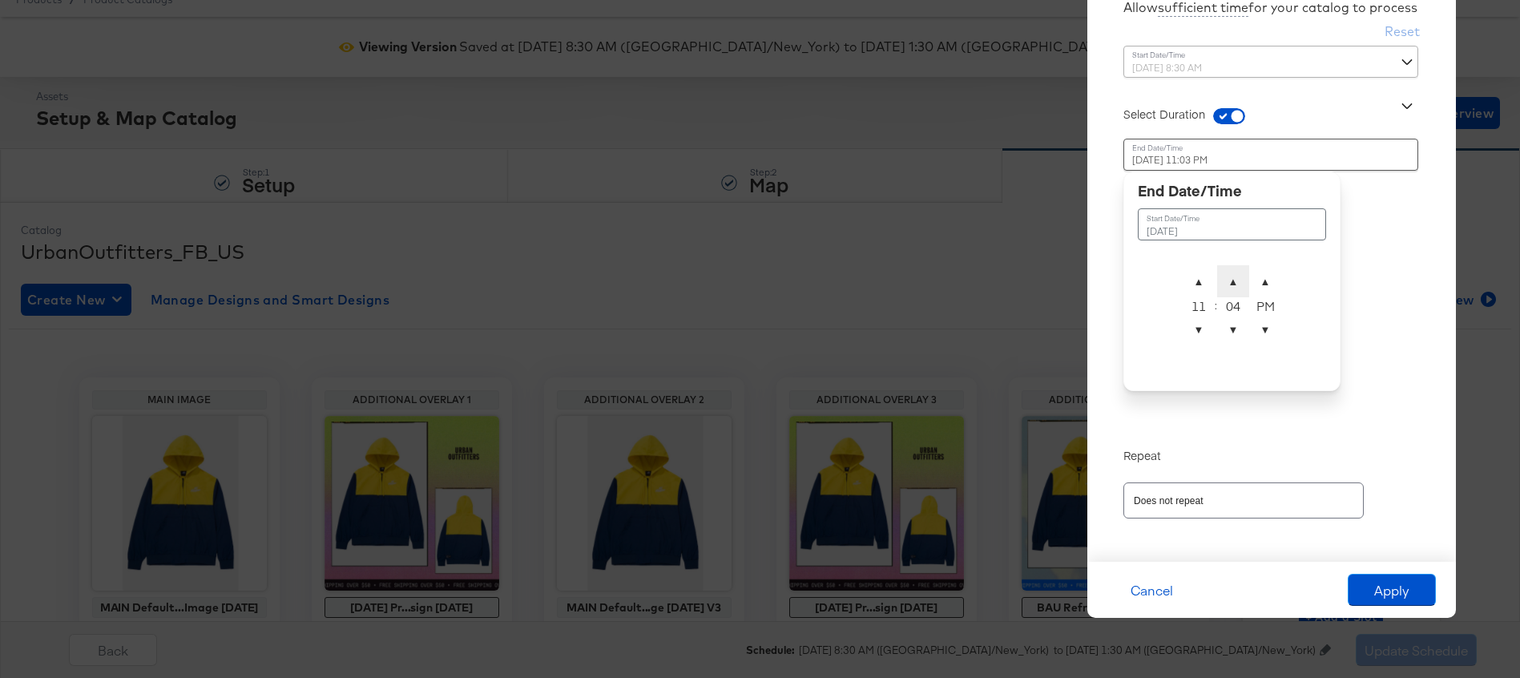
click at [1235, 271] on span "▲" at bounding box center [1233, 281] width 32 height 32
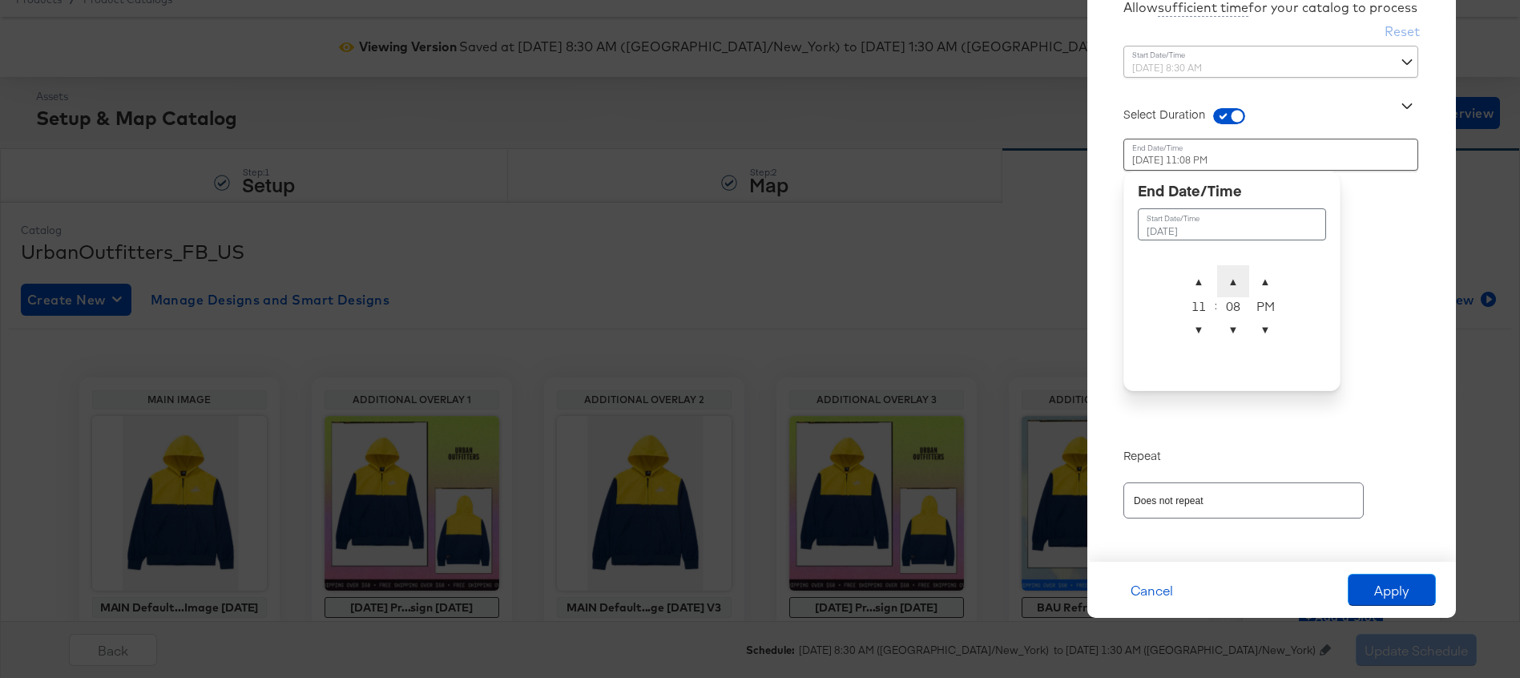
click at [1235, 271] on span "▲" at bounding box center [1233, 281] width 32 height 32
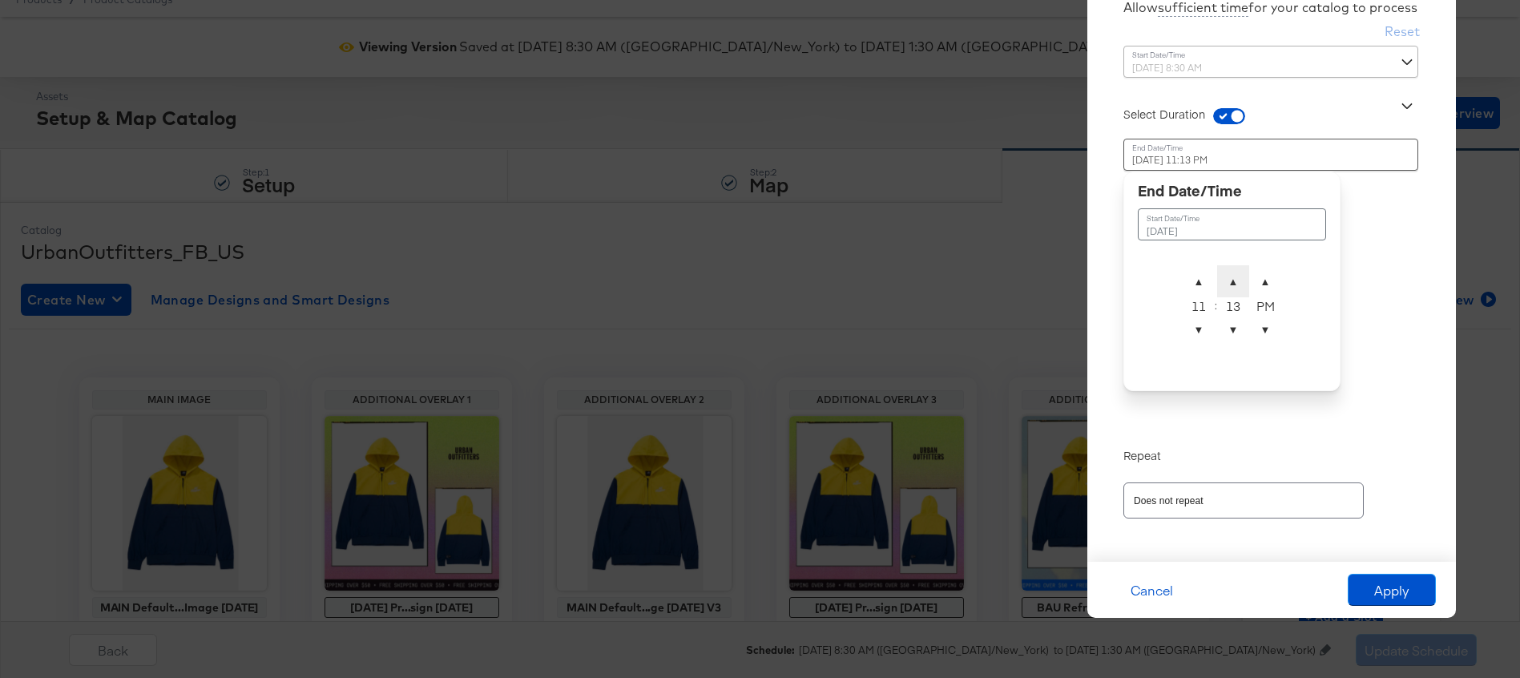
click at [1235, 271] on span "▲" at bounding box center [1233, 281] width 32 height 32
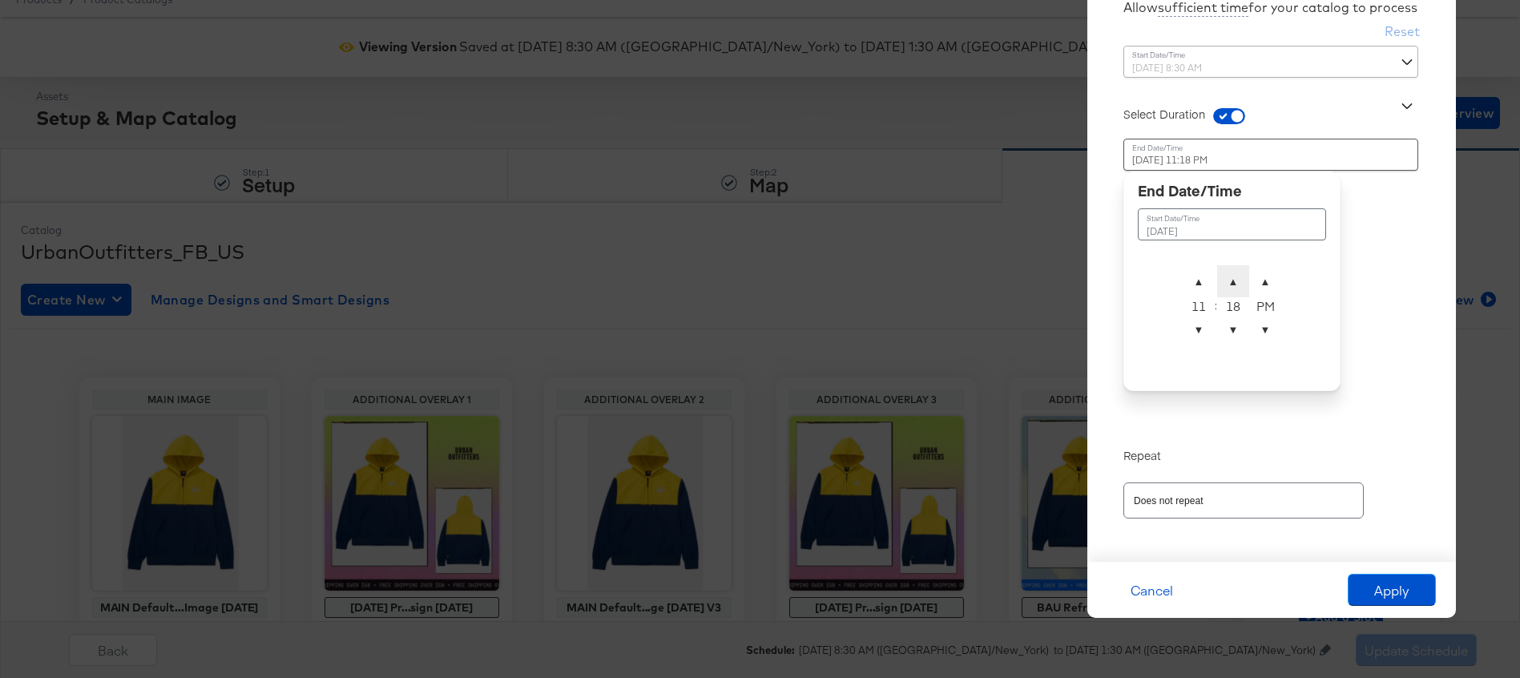
click at [1235, 271] on span "▲" at bounding box center [1233, 281] width 32 height 32
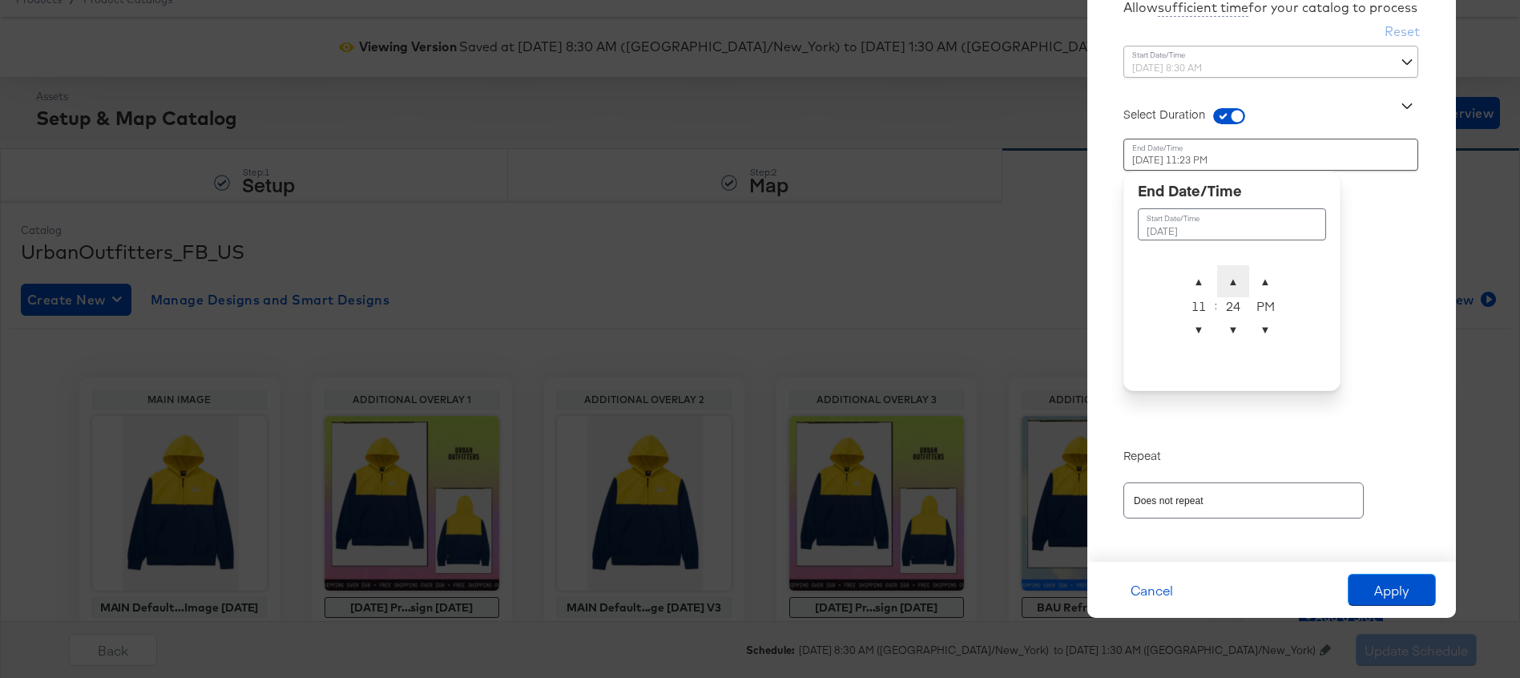
click at [1235, 271] on span "▲" at bounding box center [1233, 281] width 32 height 32
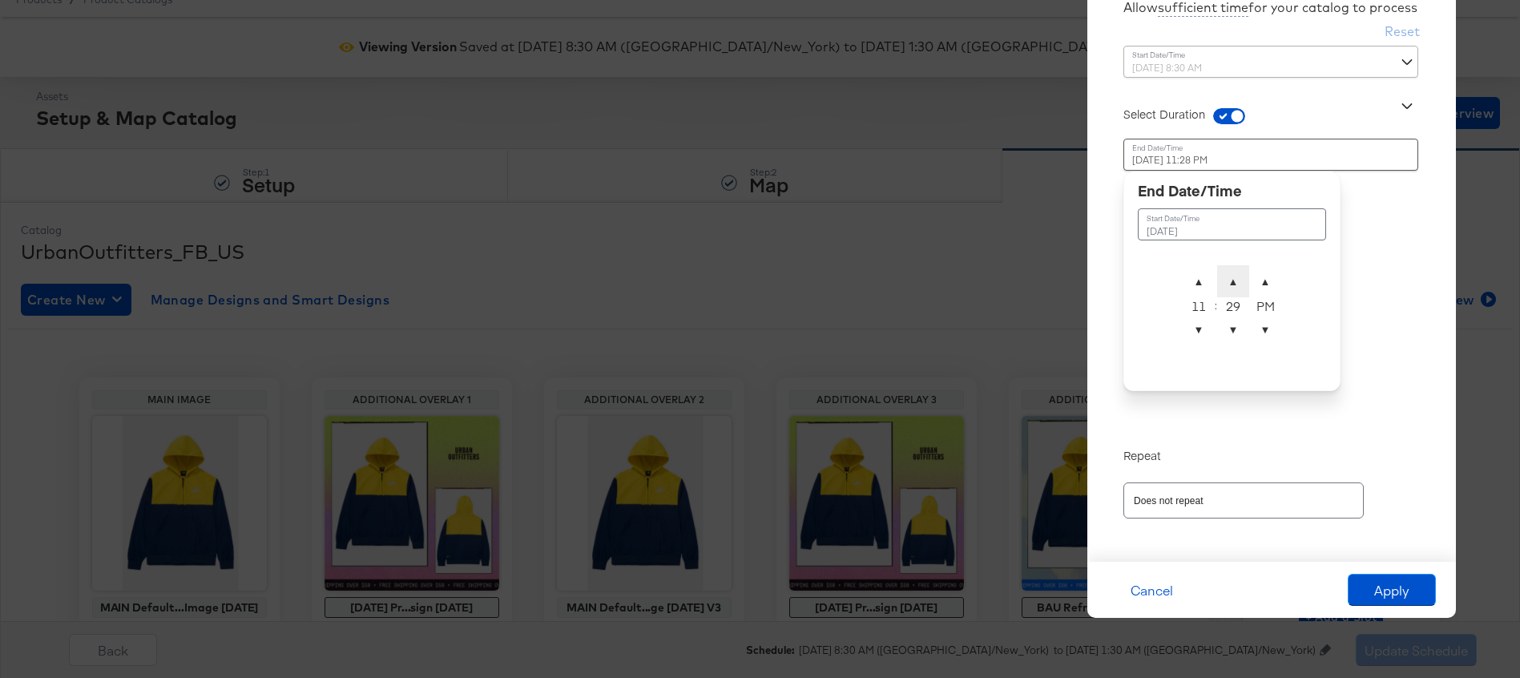
click at [1234, 272] on span "▲" at bounding box center [1233, 281] width 32 height 32
click at [1227, 324] on span "▼" at bounding box center [1233, 329] width 32 height 32
type input "[DATE] 11:30 PM"
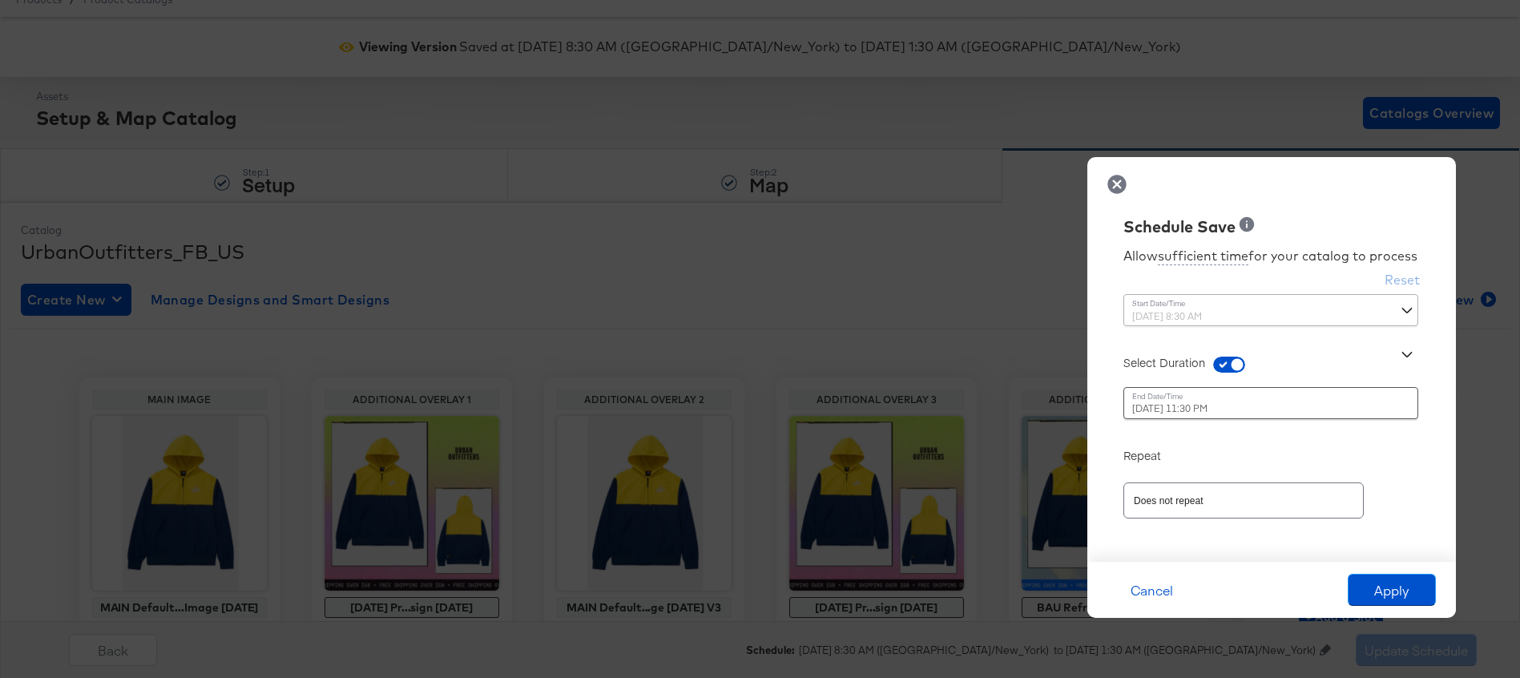
click at [1359, 293] on div "Allow sufficient time for your catalog to process Reset Time : [DATE] 8:30 AM ‹…" at bounding box center [1271, 392] width 345 height 307
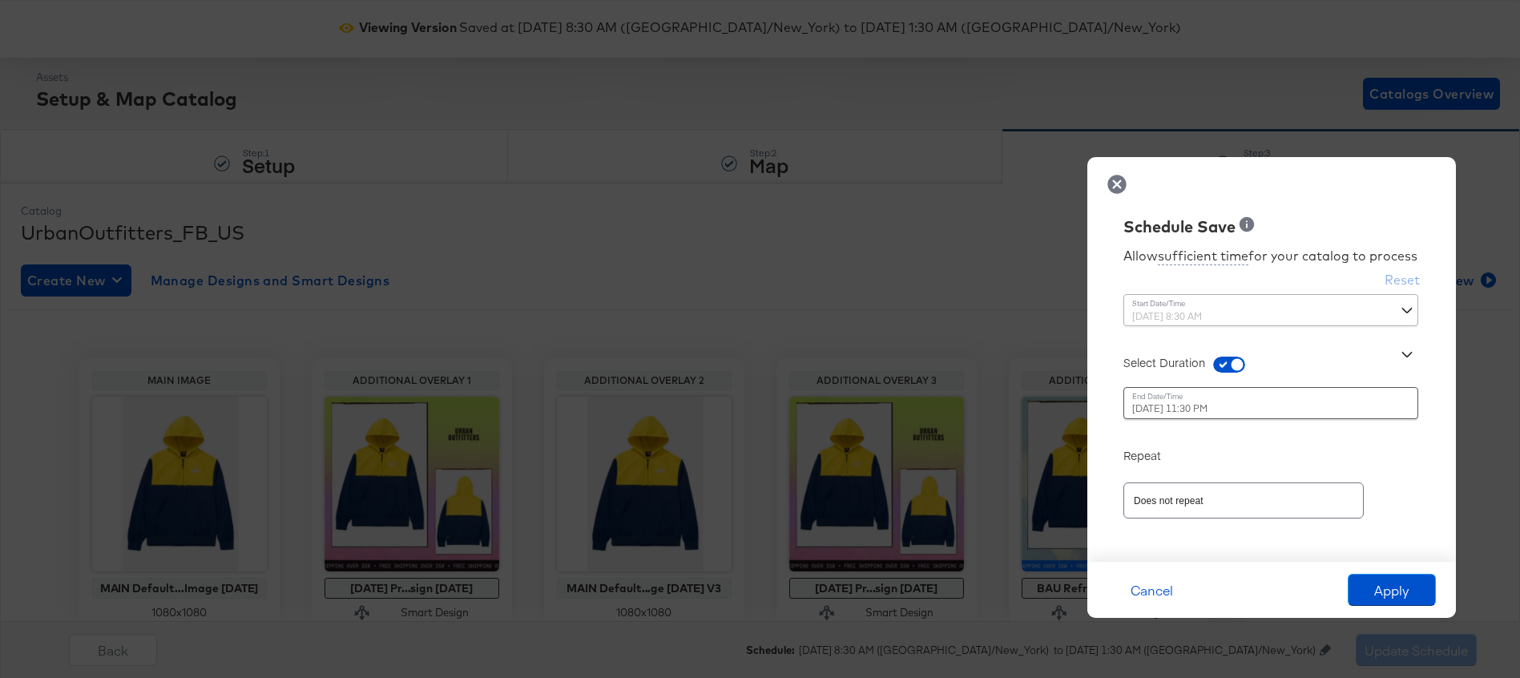
scroll to position [58, 0]
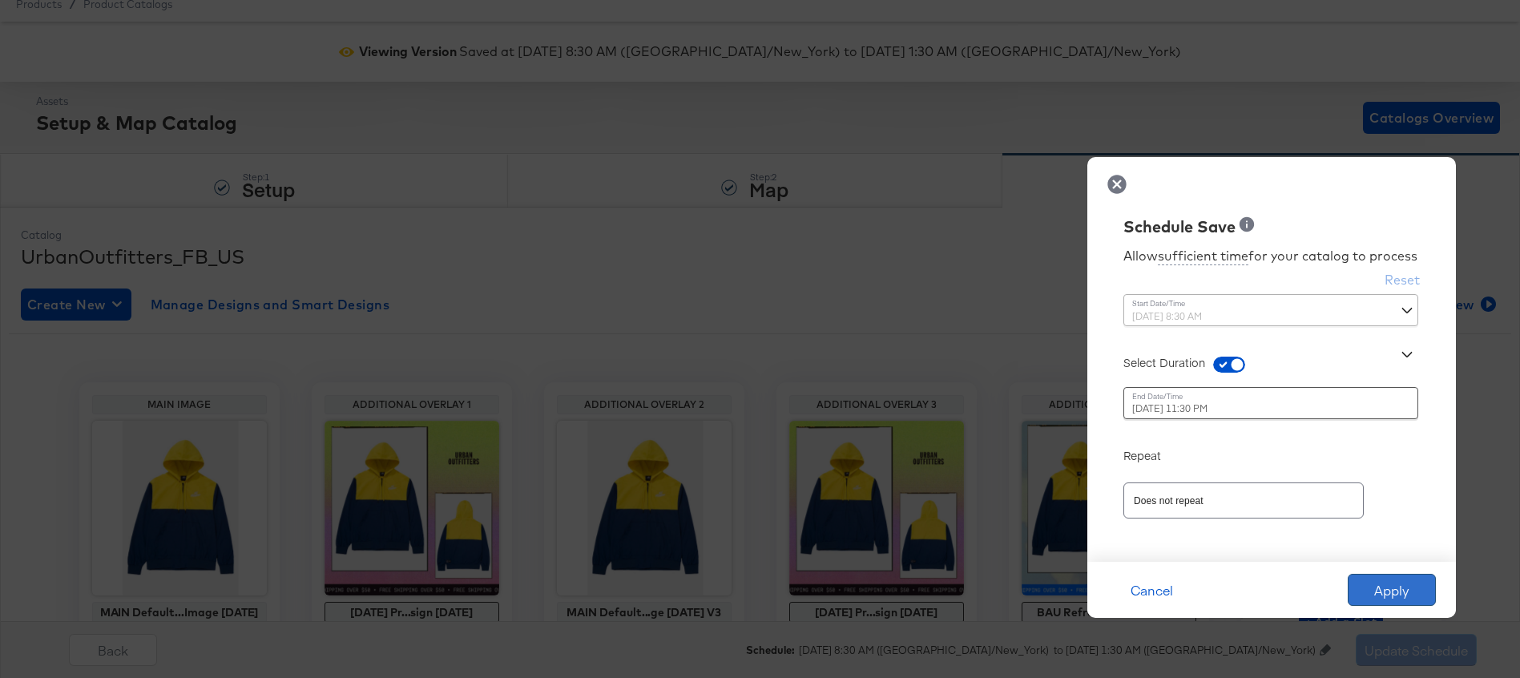
click at [1385, 588] on button "Apply" at bounding box center [1392, 590] width 88 height 32
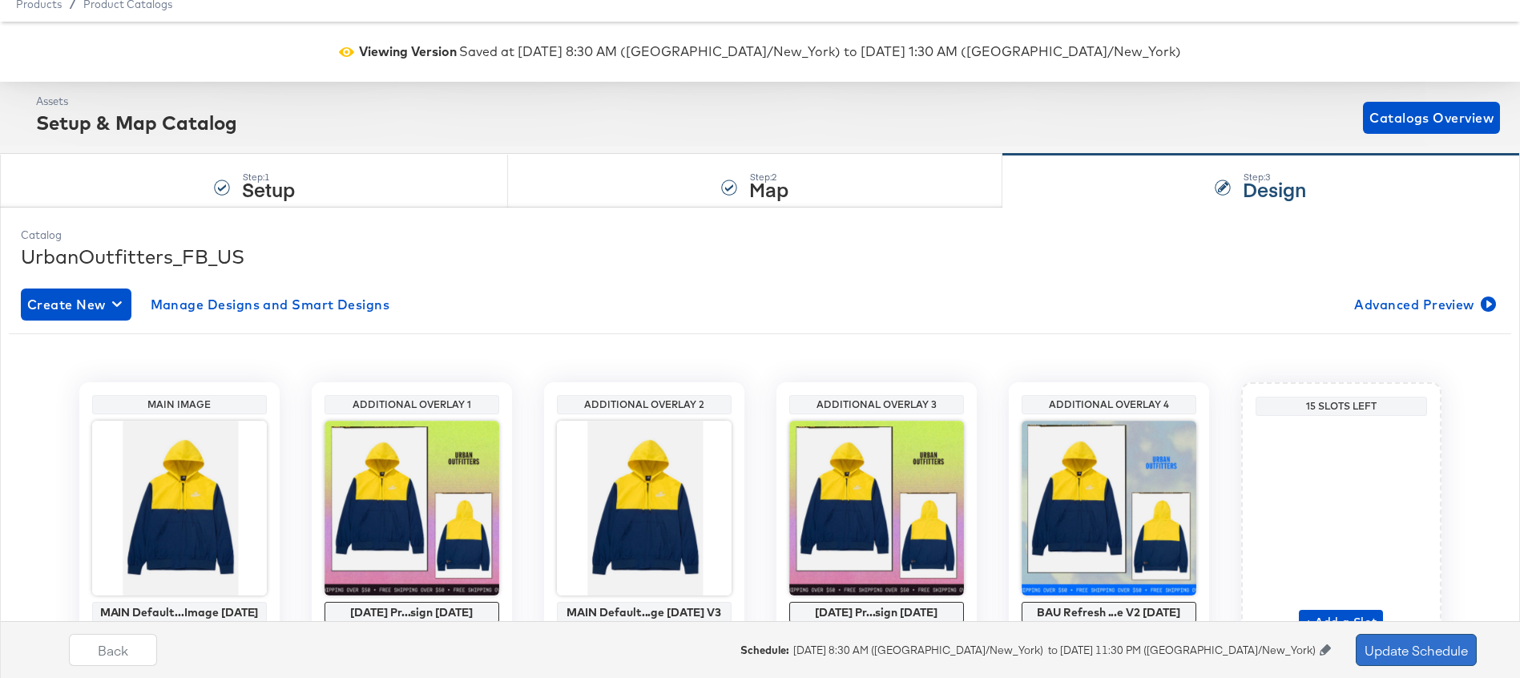
click at [1401, 652] on button "Update Schedule" at bounding box center [1416, 650] width 121 height 32
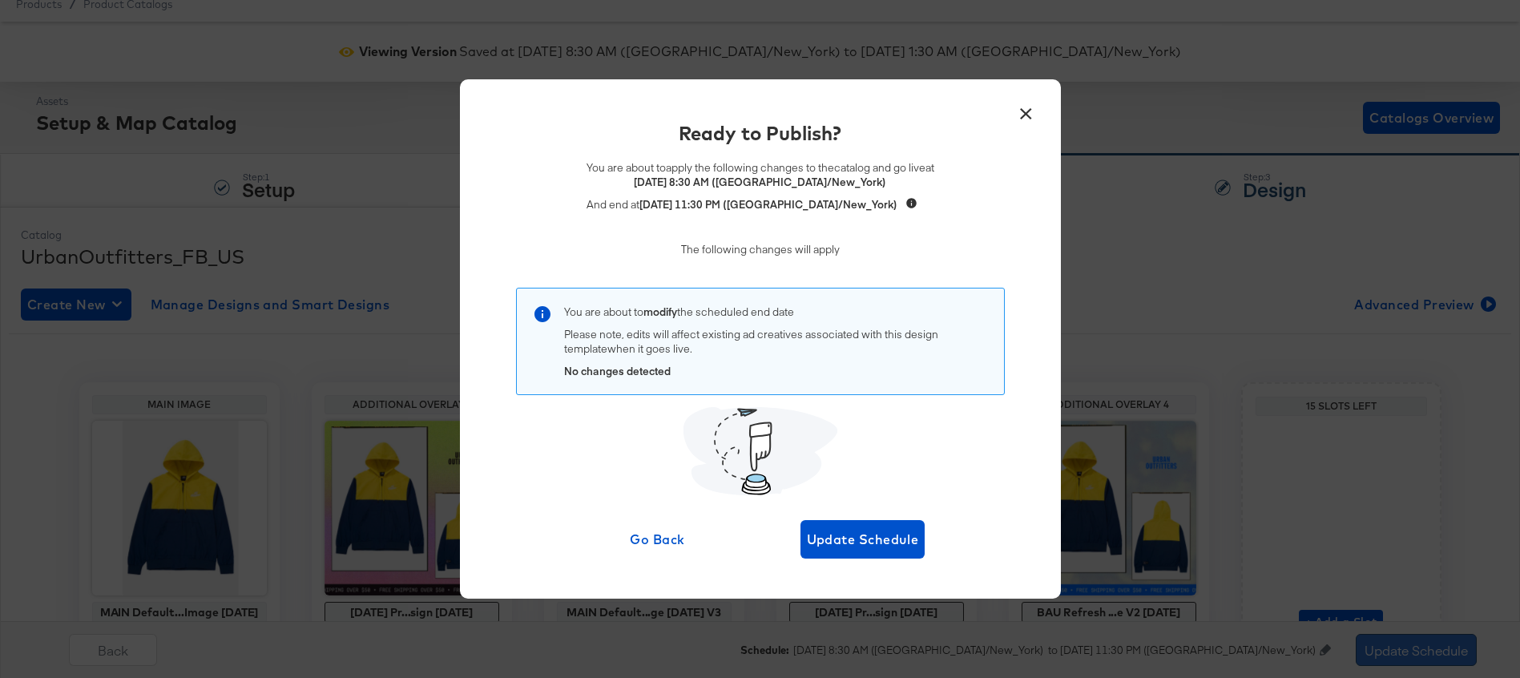
scroll to position [0, 0]
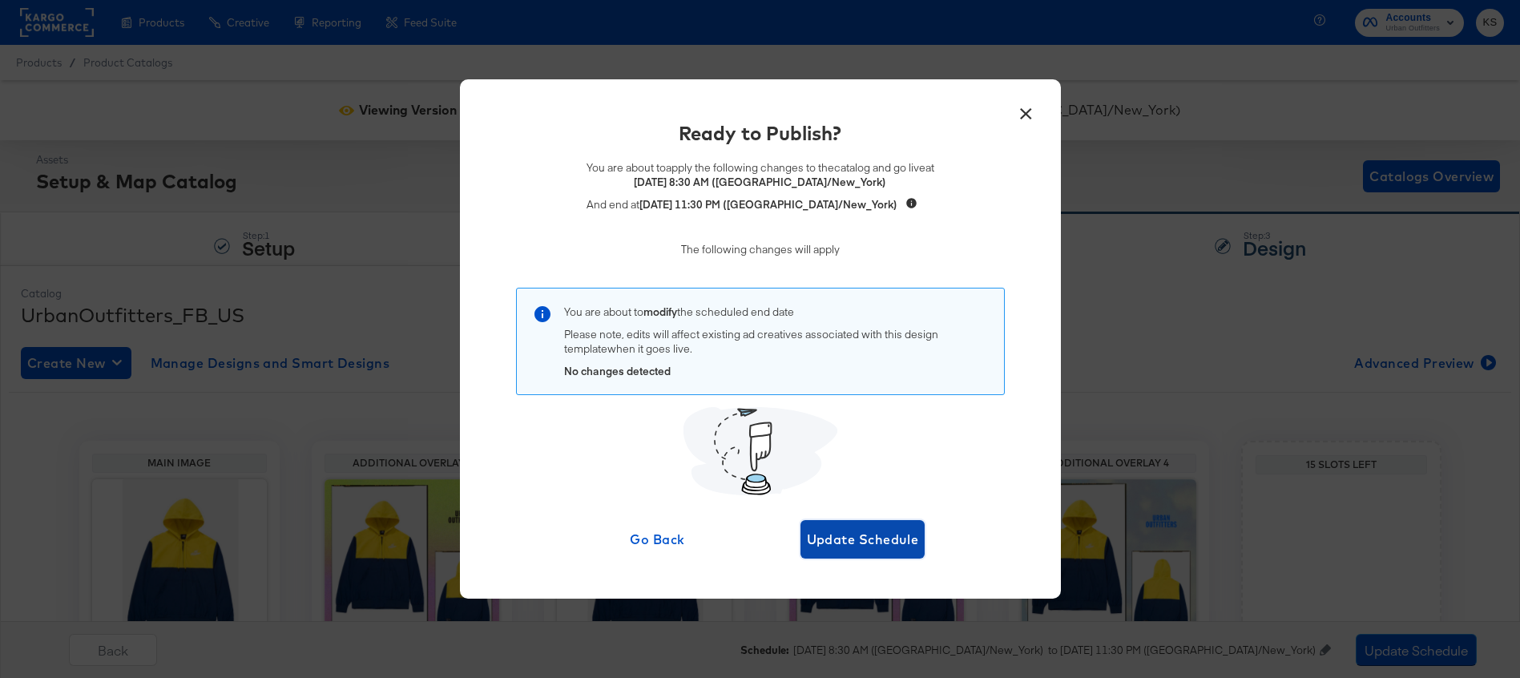
click at [829, 543] on span "Update Schedule" at bounding box center [863, 539] width 112 height 22
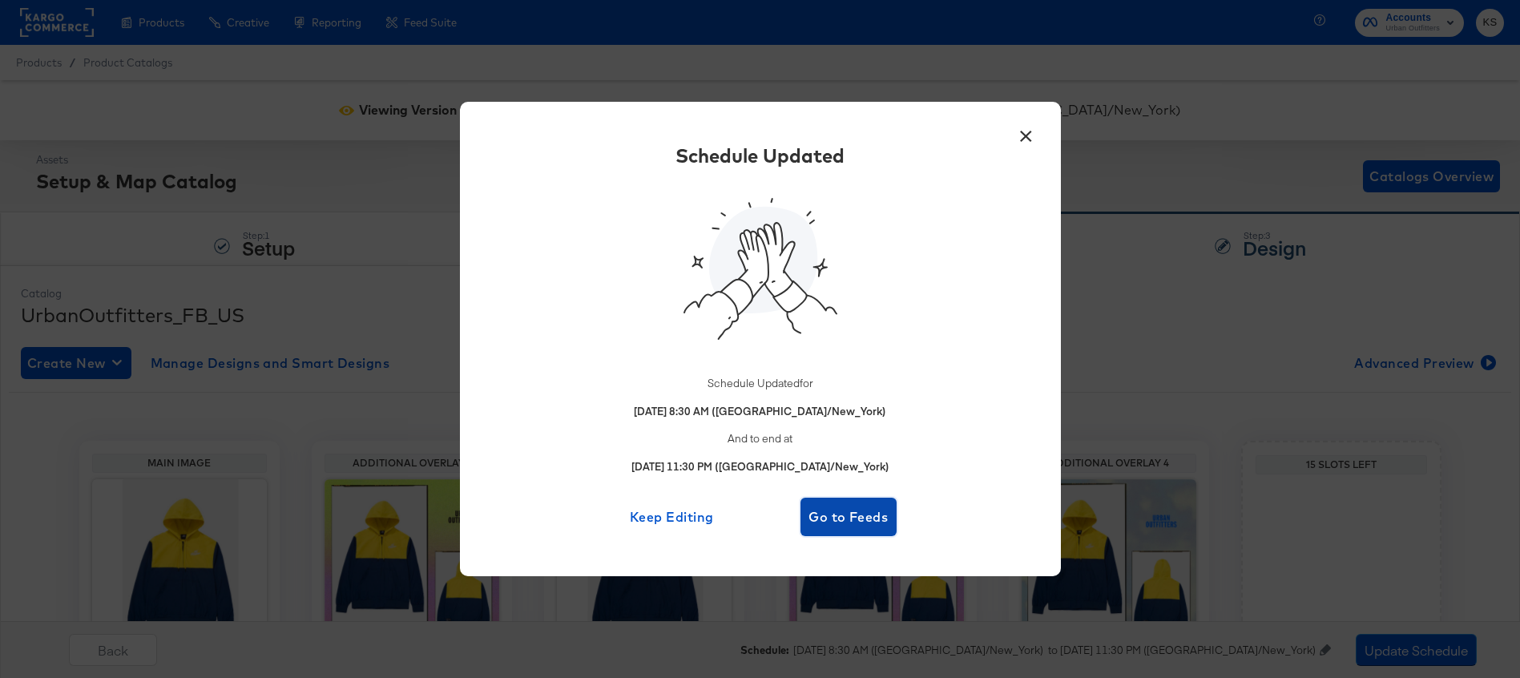
drag, startPoint x: 856, startPoint y: 517, endPoint x: 912, endPoint y: 90, distance: 430.7
click at [856, 517] on span "Go to Feeds" at bounding box center [849, 517] width 84 height 22
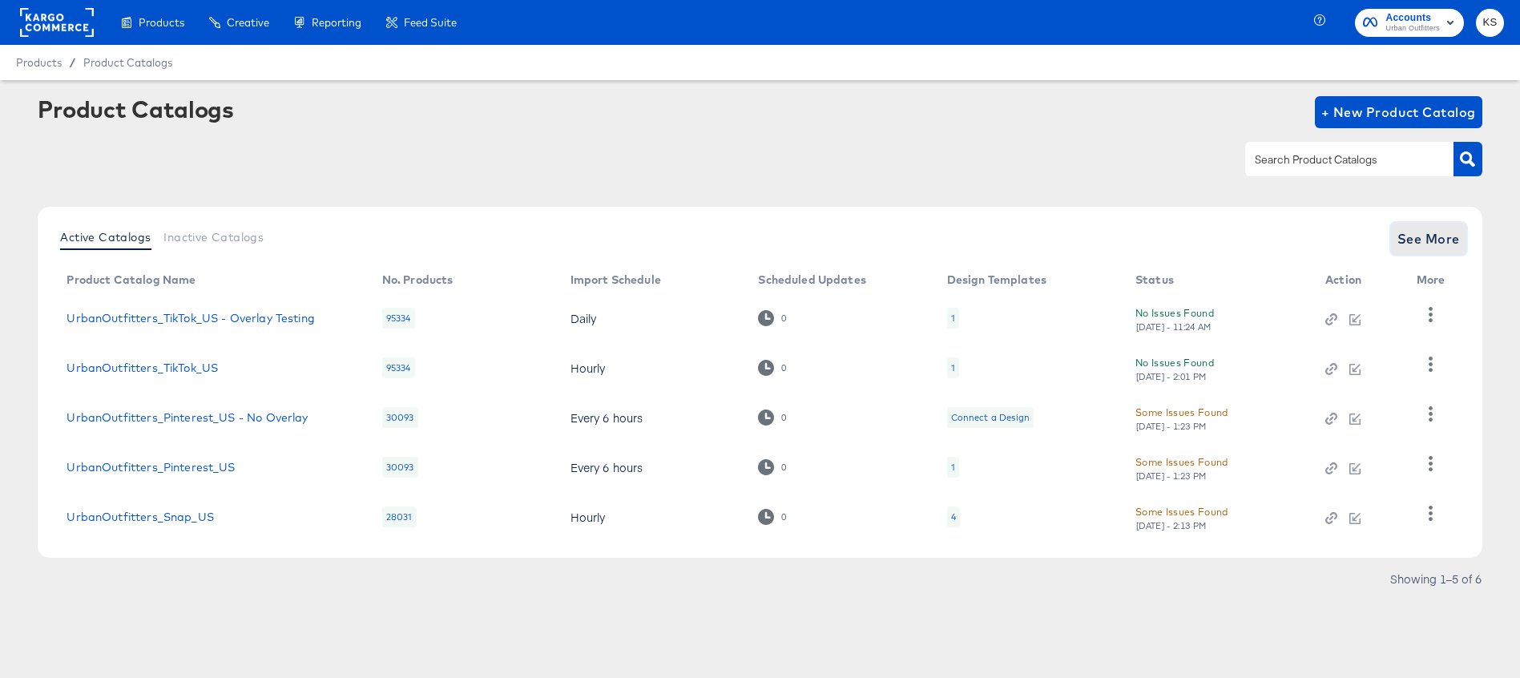
click at [1433, 239] on span "See More" at bounding box center [1428, 239] width 62 height 22
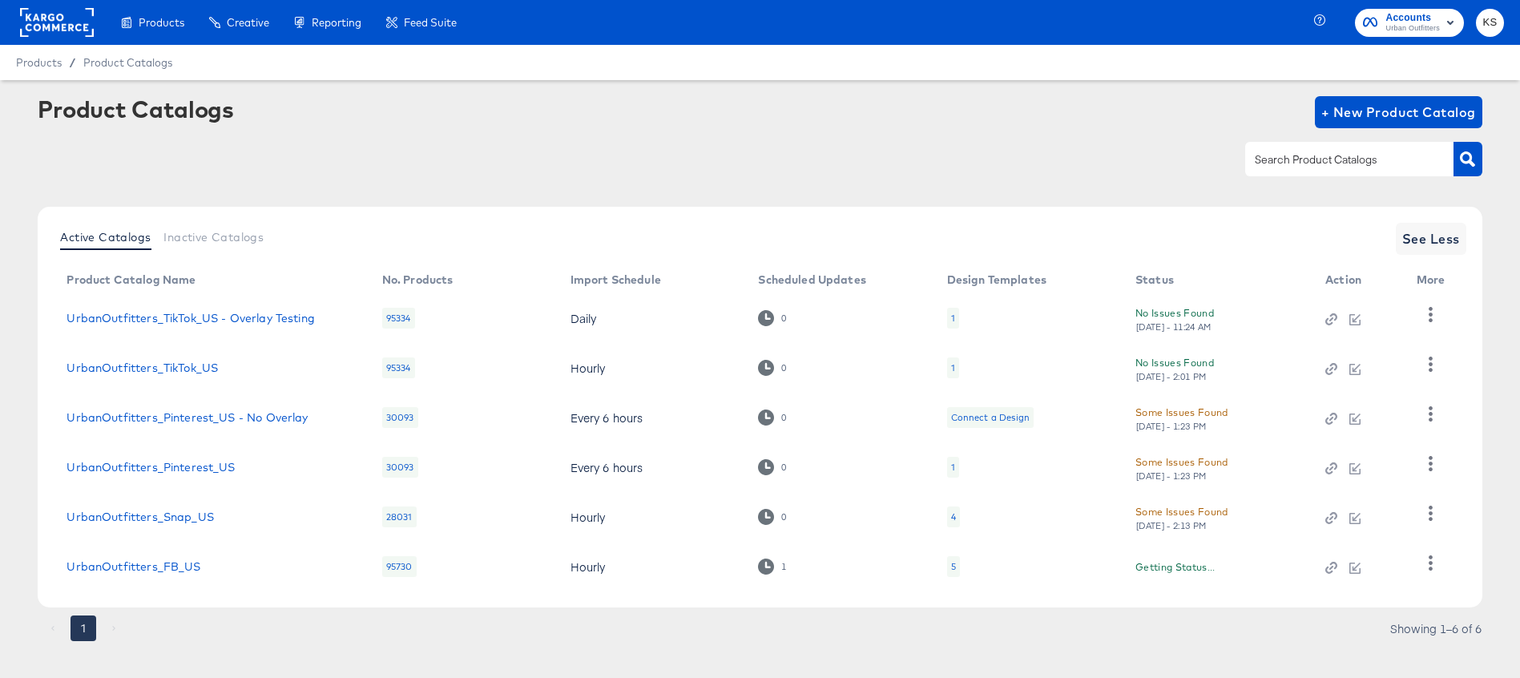
scroll to position [19, 0]
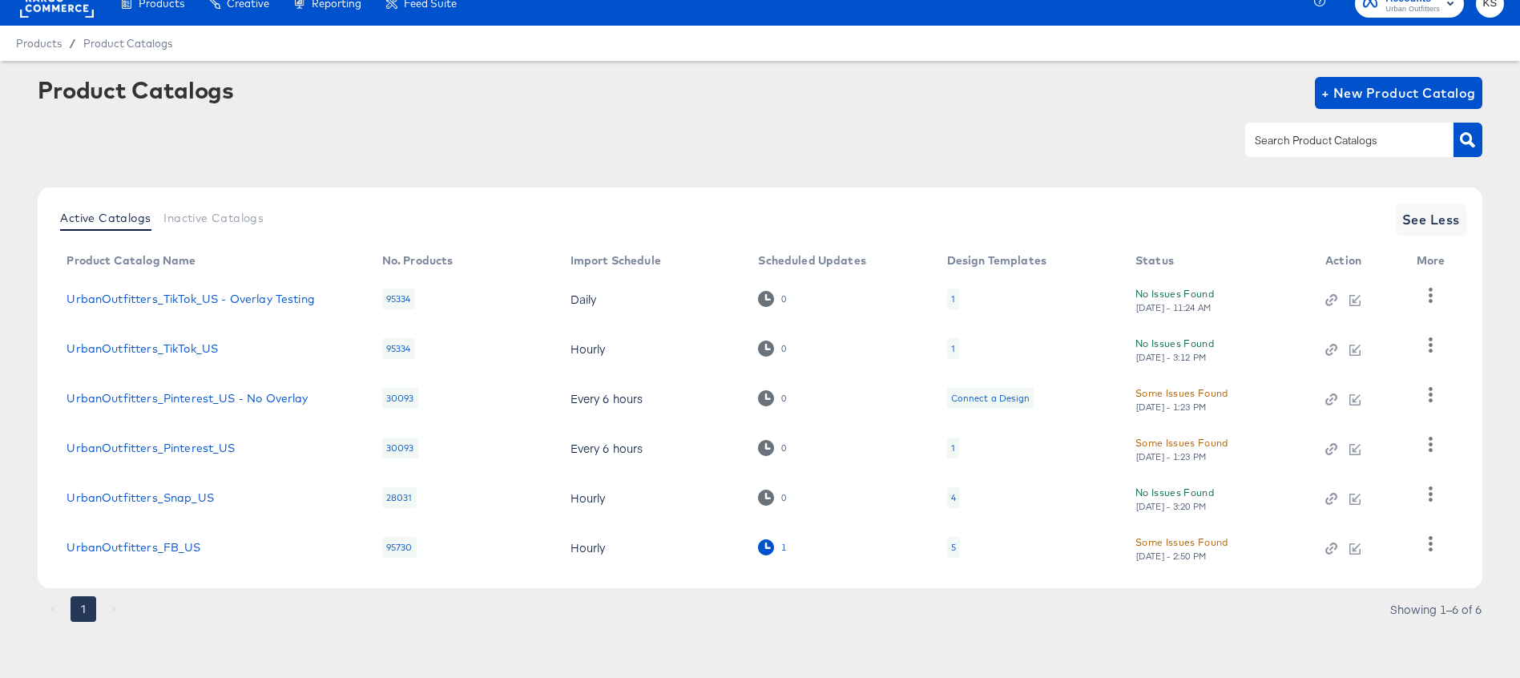
click at [761, 546] on icon at bounding box center [765, 546] width 15 height 15
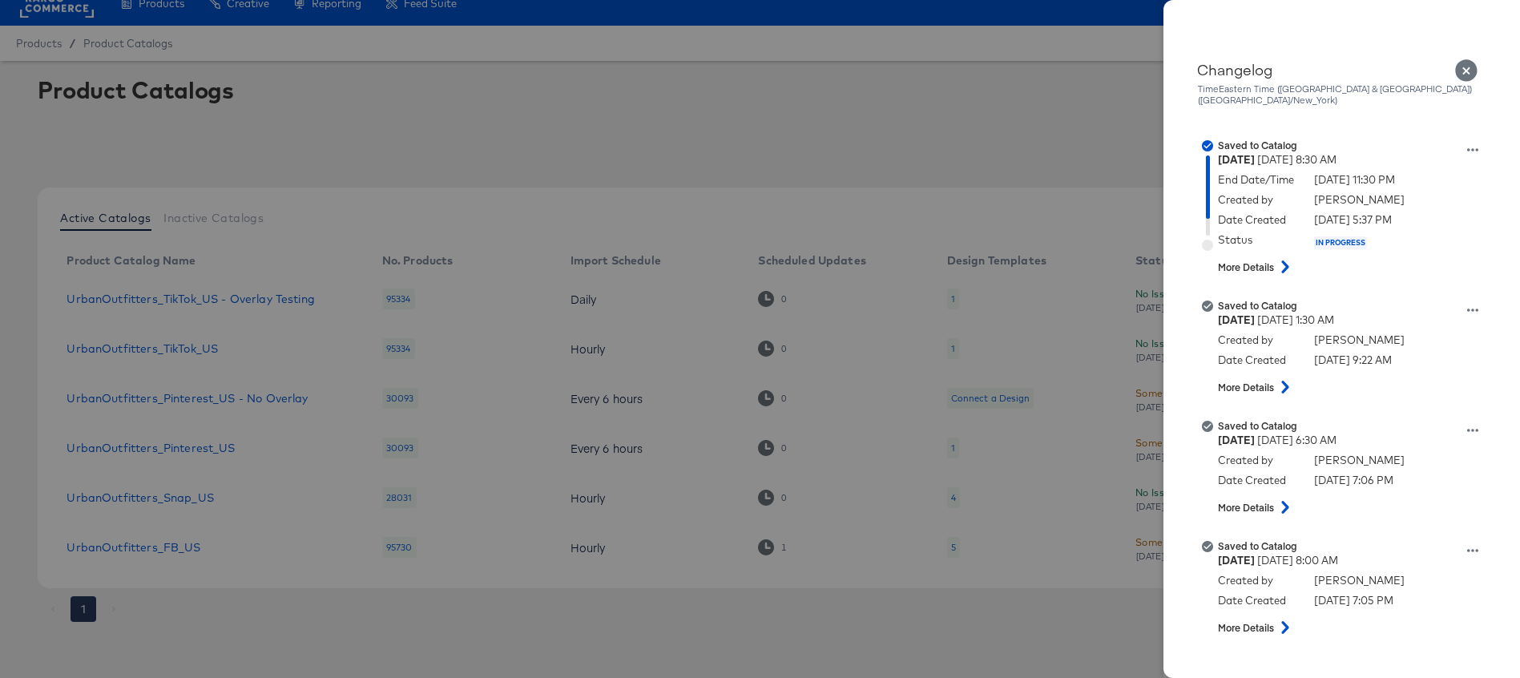
click at [1457, 71] on icon "Close" at bounding box center [1466, 70] width 22 height 22
